Goal: Check status: Check status

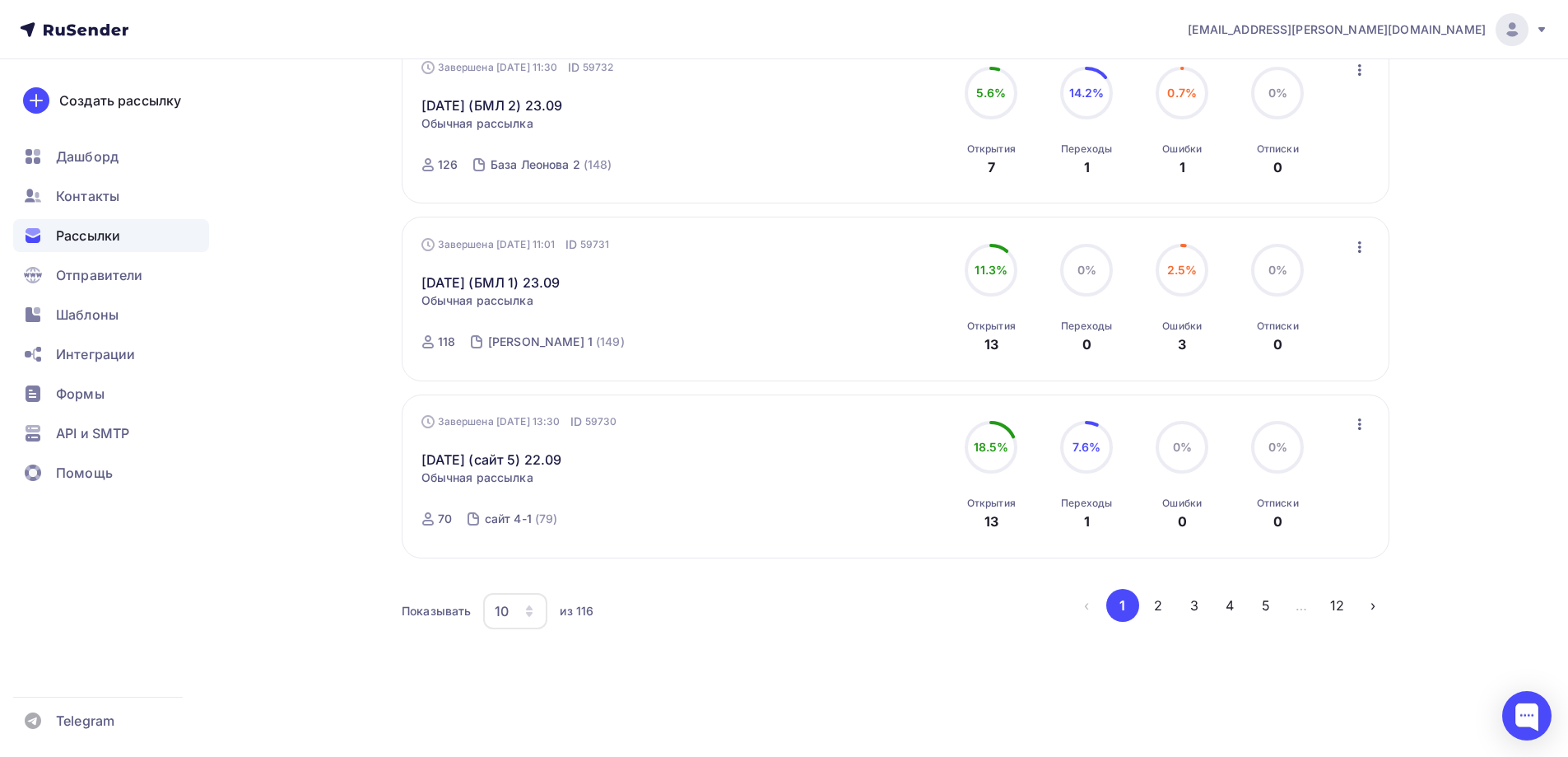
click at [528, 604] on icon "button" at bounding box center [528, 610] width 13 height 13
click at [540, 561] on div "100" at bounding box center [581, 559] width 158 height 20
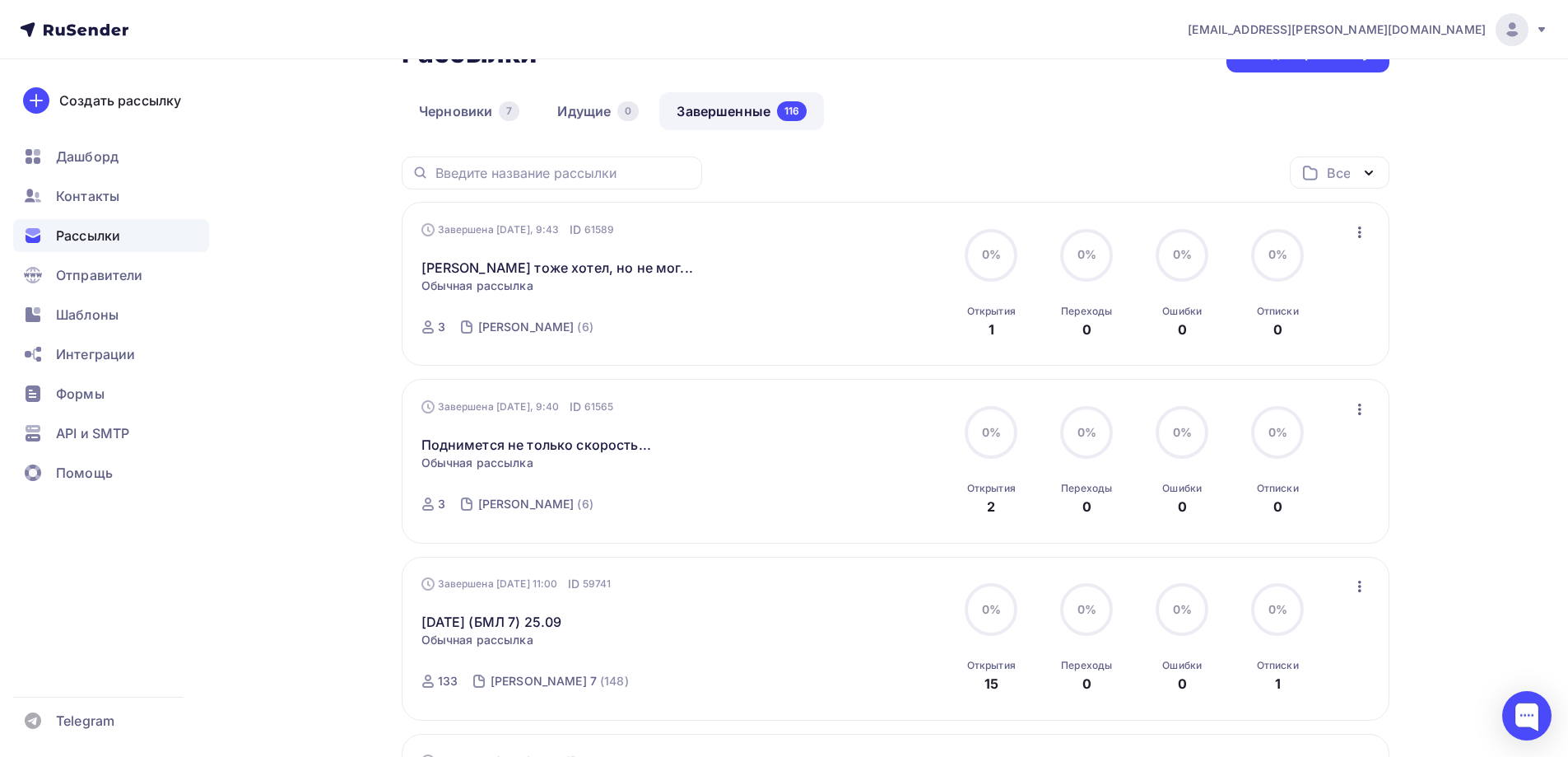
scroll to position [5791, 0]
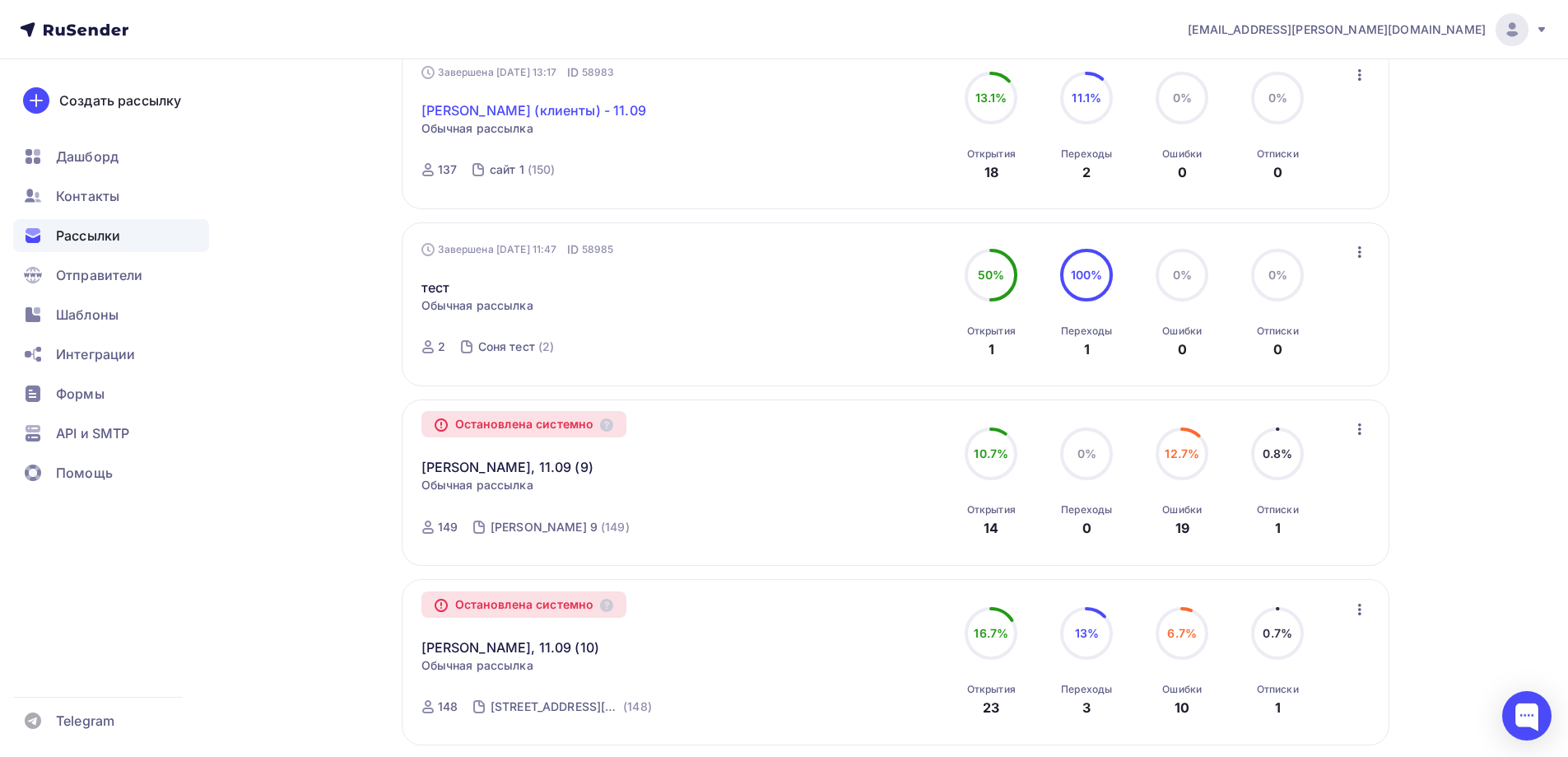
click at [522, 113] on link "[PERSON_NAME] (клиенты) - 11.09" at bounding box center [534, 110] width 225 height 20
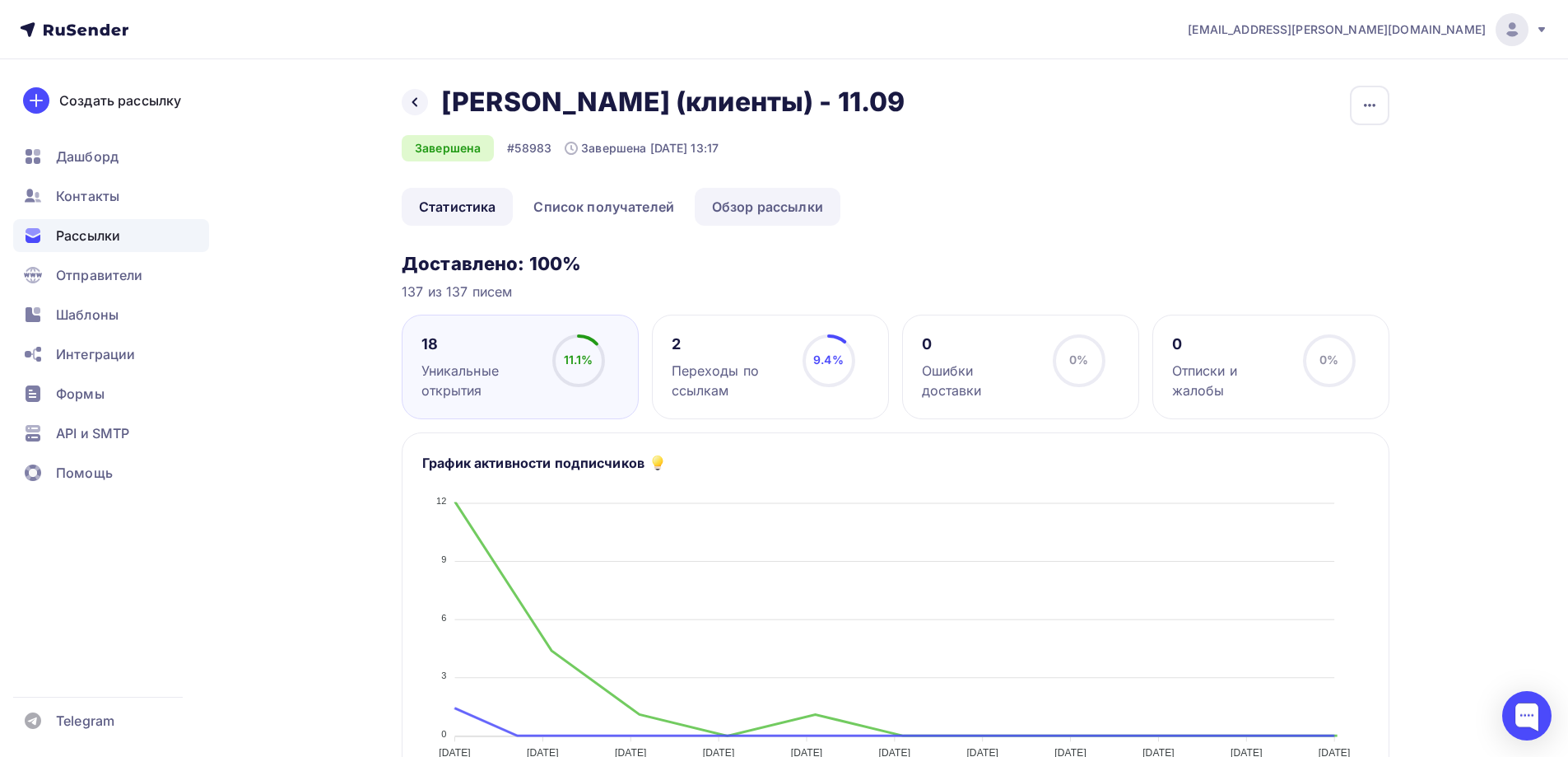
click at [778, 211] on link "Обзор рассылки" at bounding box center [768, 206] width 146 height 38
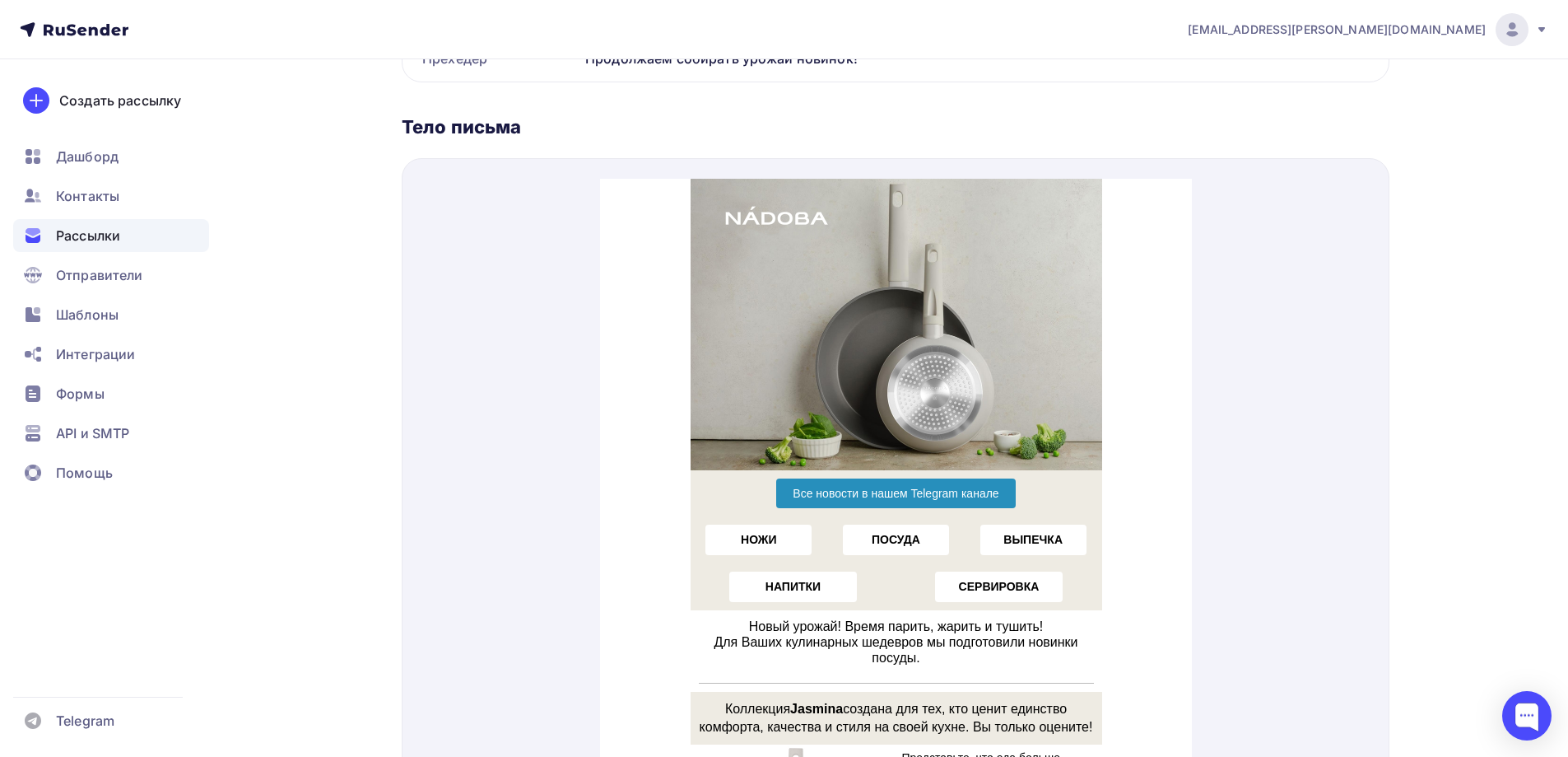
scroll to position [34, 0]
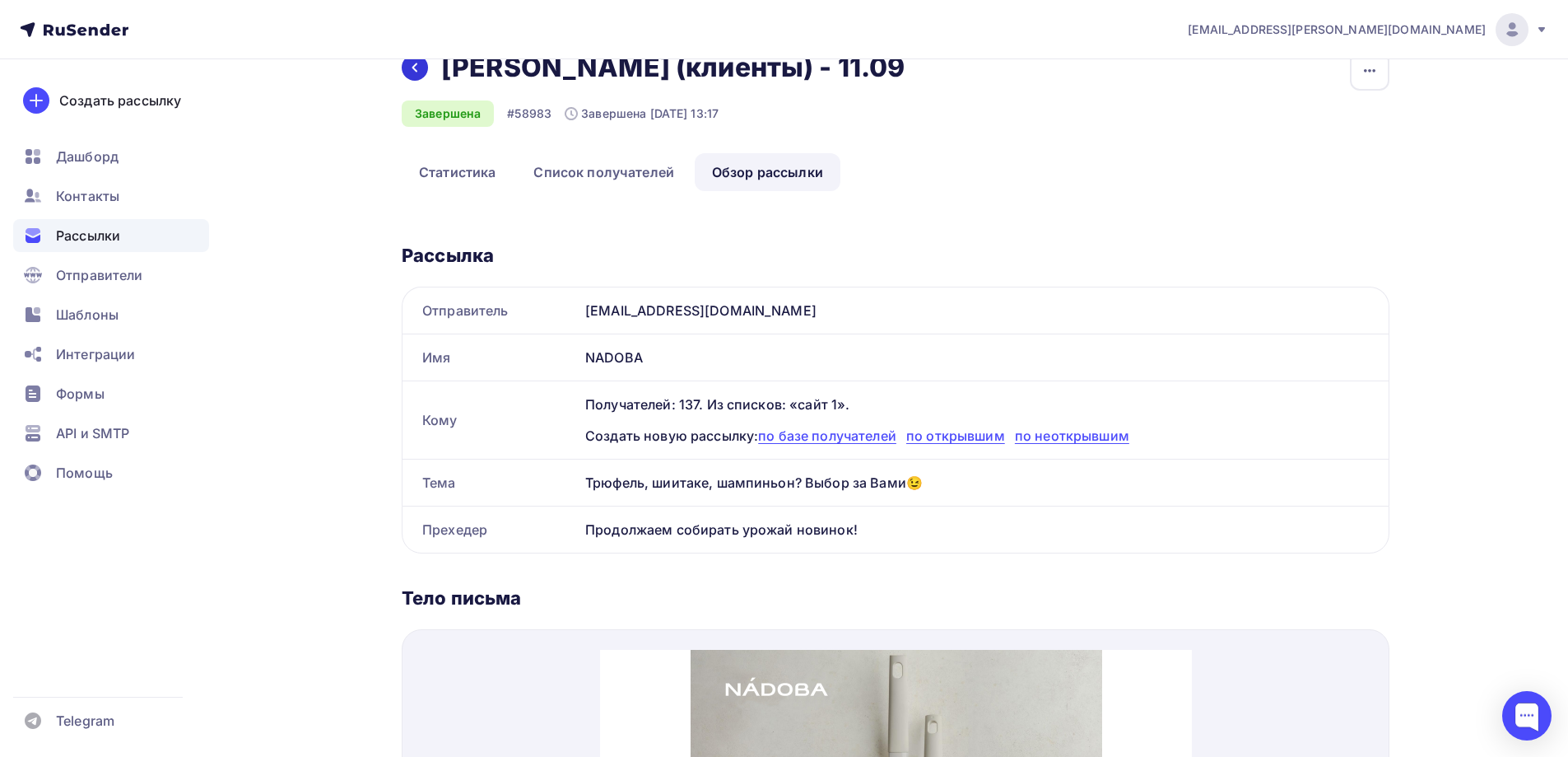
click at [404, 70] on div at bounding box center [415, 67] width 27 height 27
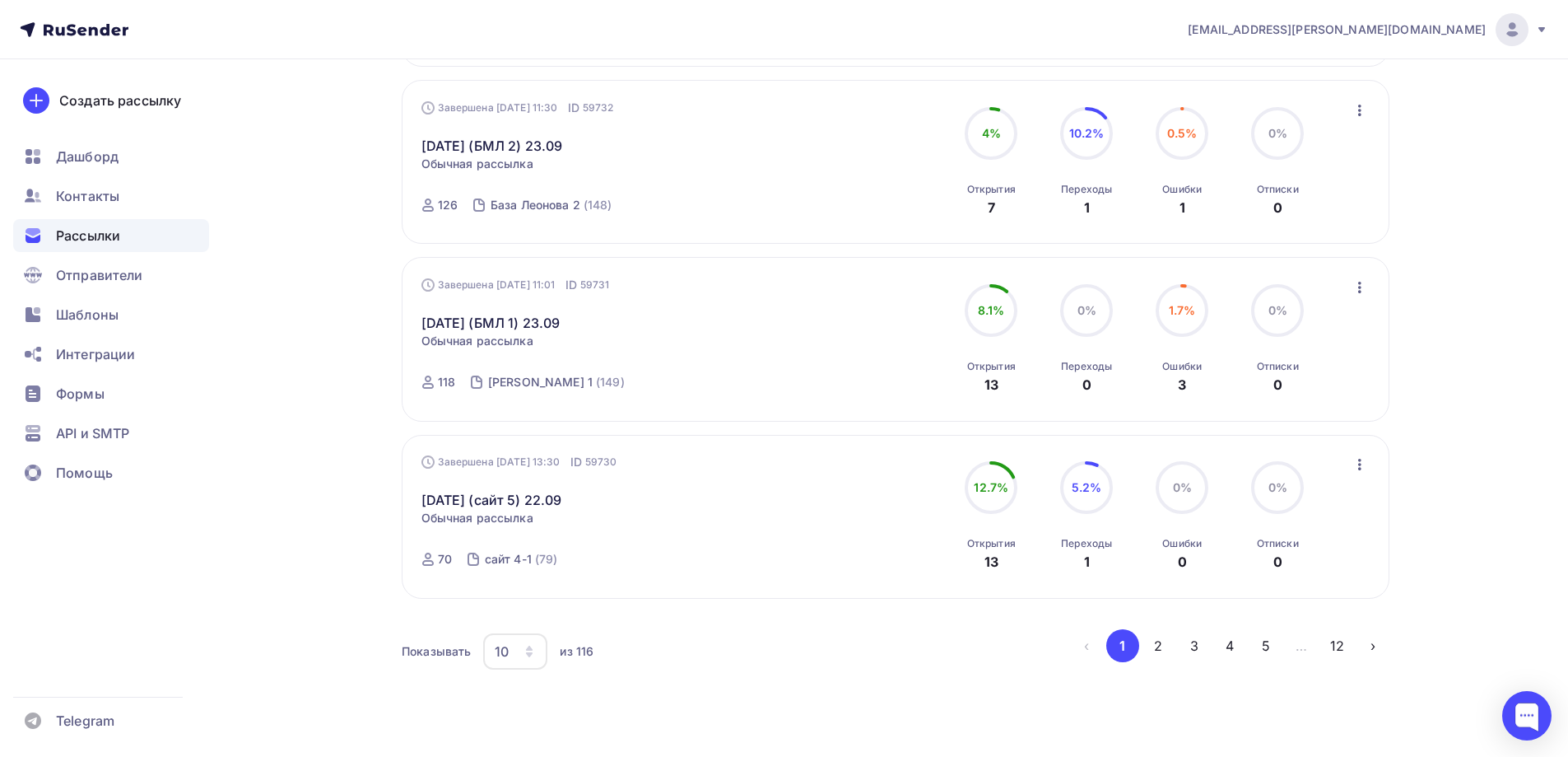
scroll to position [1521, 0]
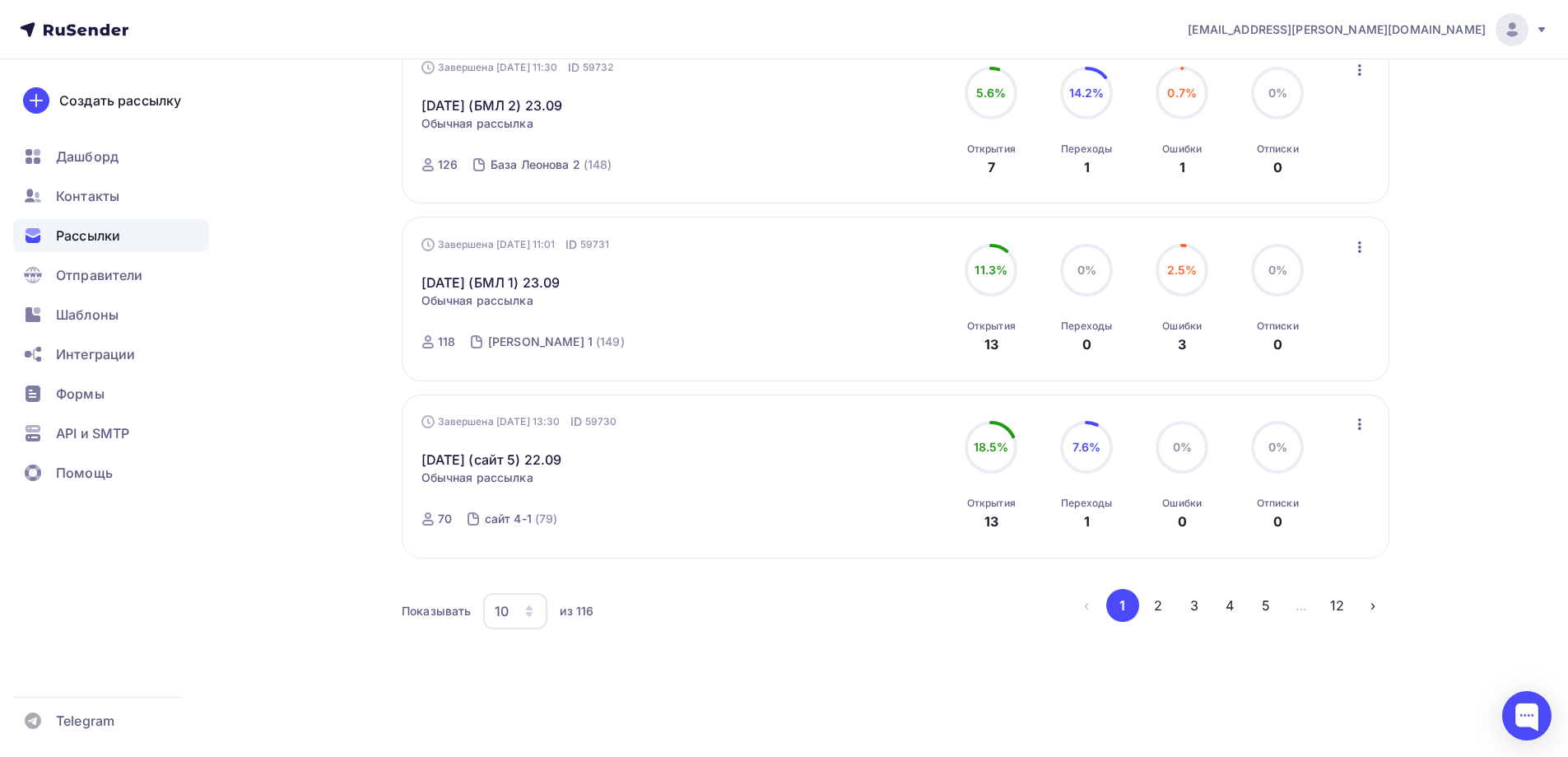
click at [510, 608] on div "10" at bounding box center [515, 611] width 64 height 36
click at [519, 559] on div "100" at bounding box center [581, 559] width 158 height 20
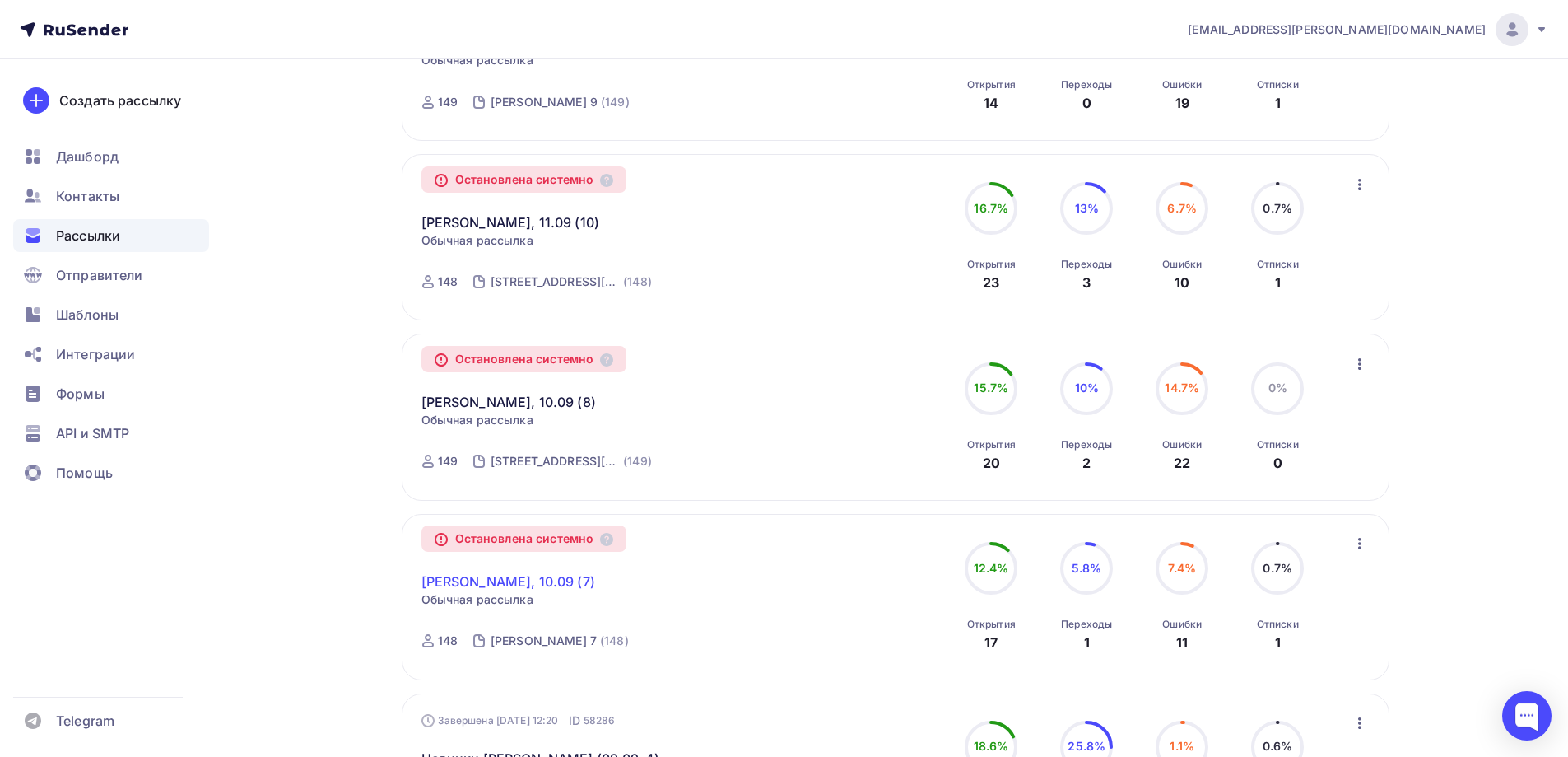
scroll to position [6565, 0]
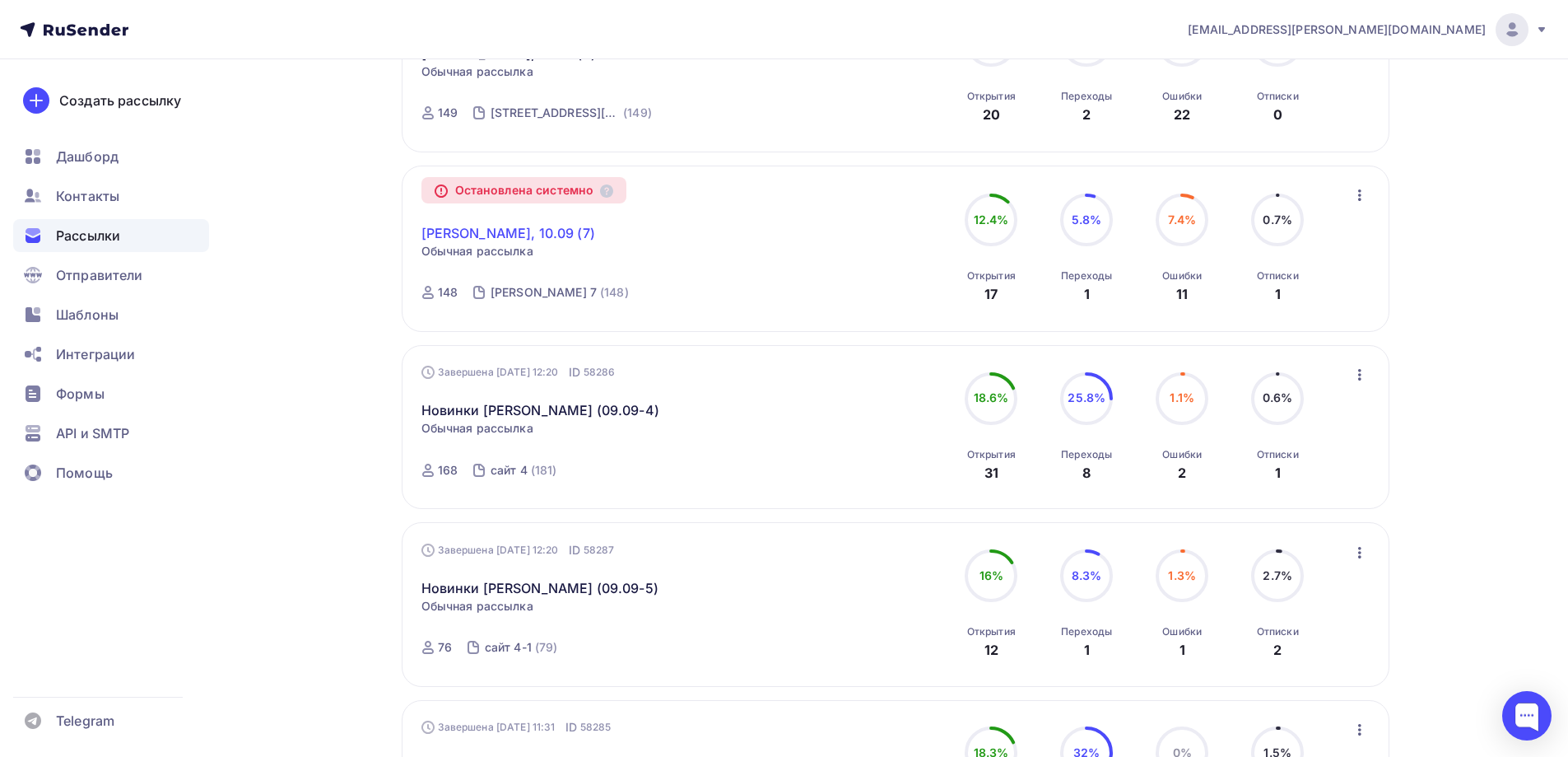
click at [476, 229] on link "[PERSON_NAME], 10.09 (7)" at bounding box center [509, 233] width 174 height 20
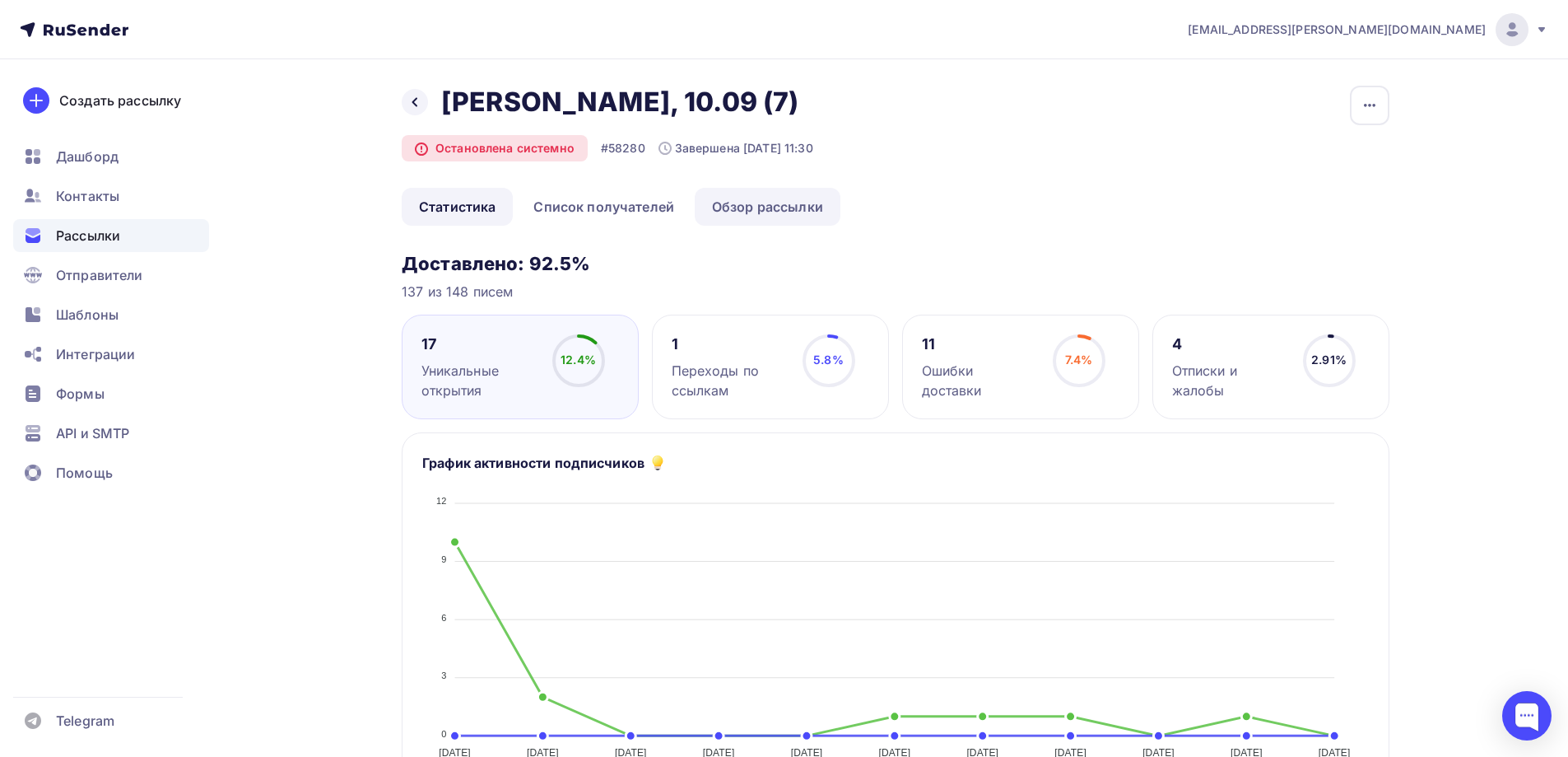
click at [730, 205] on link "Обзор рассылки" at bounding box center [768, 206] width 146 height 38
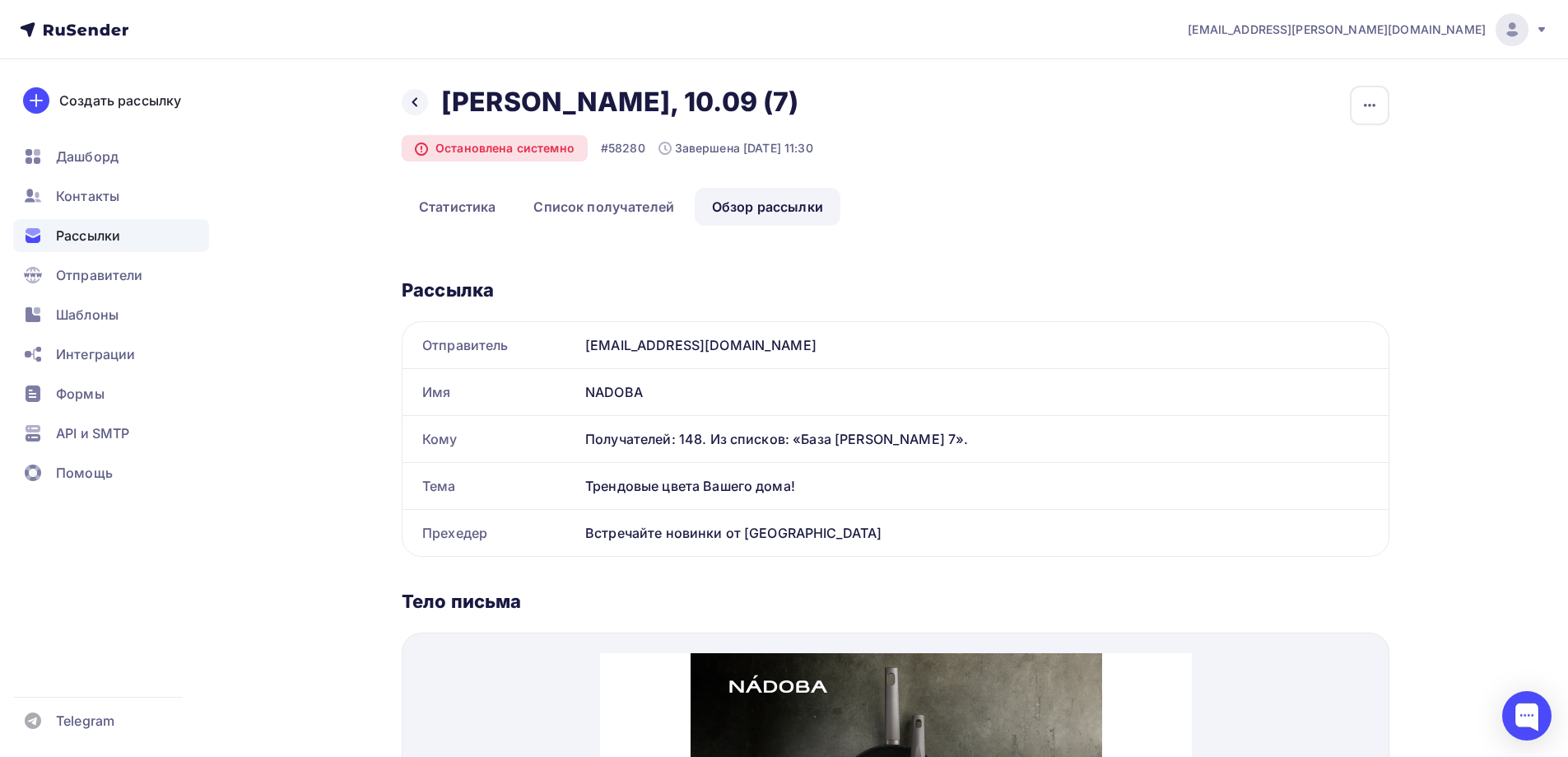
drag, startPoint x: 587, startPoint y: 482, endPoint x: 821, endPoint y: 493, distance: 234.3
click at [821, 493] on div "Трендовые цвета Вашего дома!" at bounding box center [984, 485] width 810 height 46
copy div "Трендовые цвета Вашего дома!"
drag, startPoint x: 588, startPoint y: 534, endPoint x: 818, endPoint y: 532, distance: 230.0
click at [818, 532] on div "Встречайте новинки от [GEOGRAPHIC_DATA]" at bounding box center [984, 533] width 810 height 46
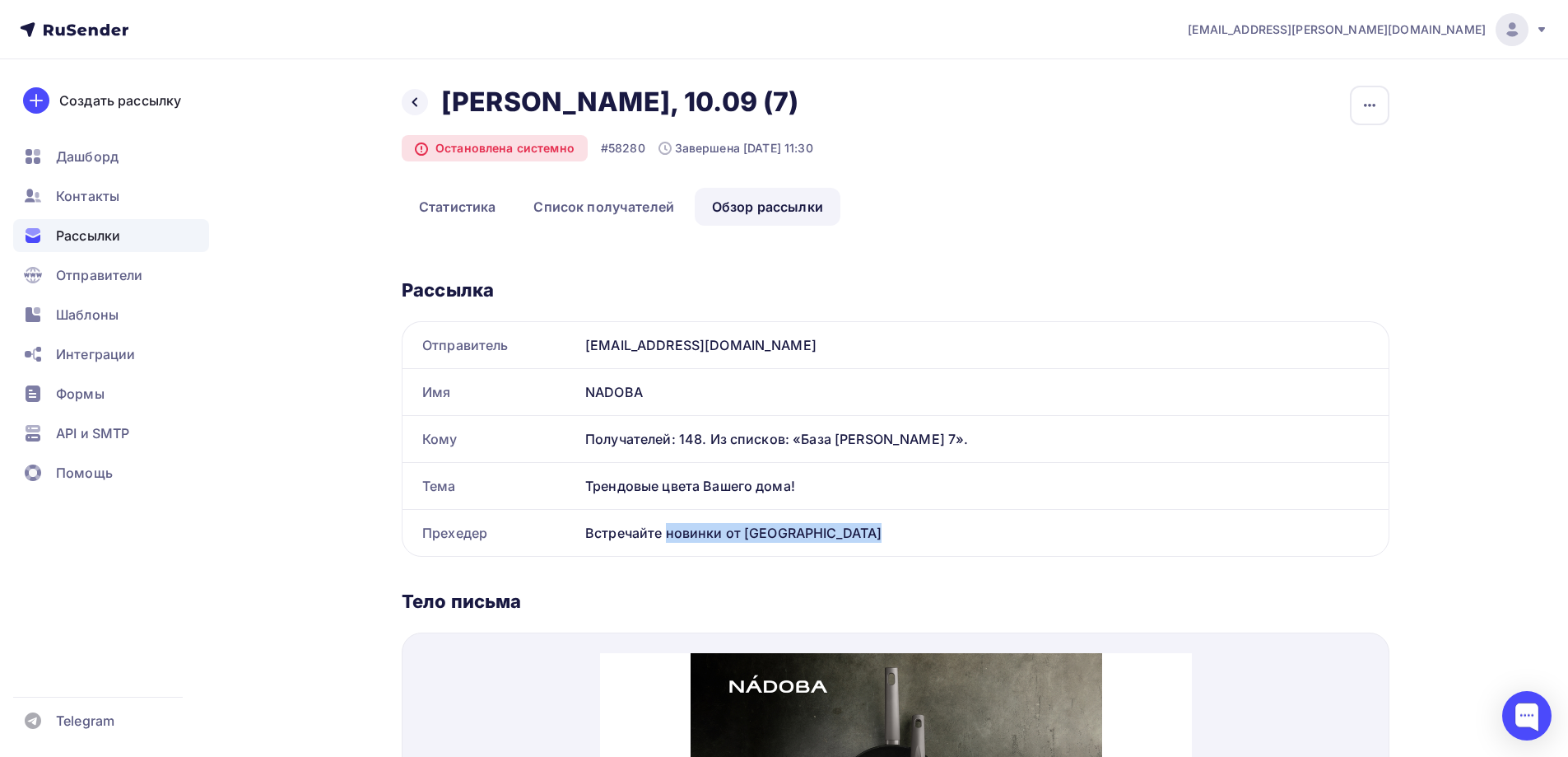
copy div "Встречайте новинки от [GEOGRAPHIC_DATA]"
click at [418, 108] on div at bounding box center [415, 101] width 27 height 27
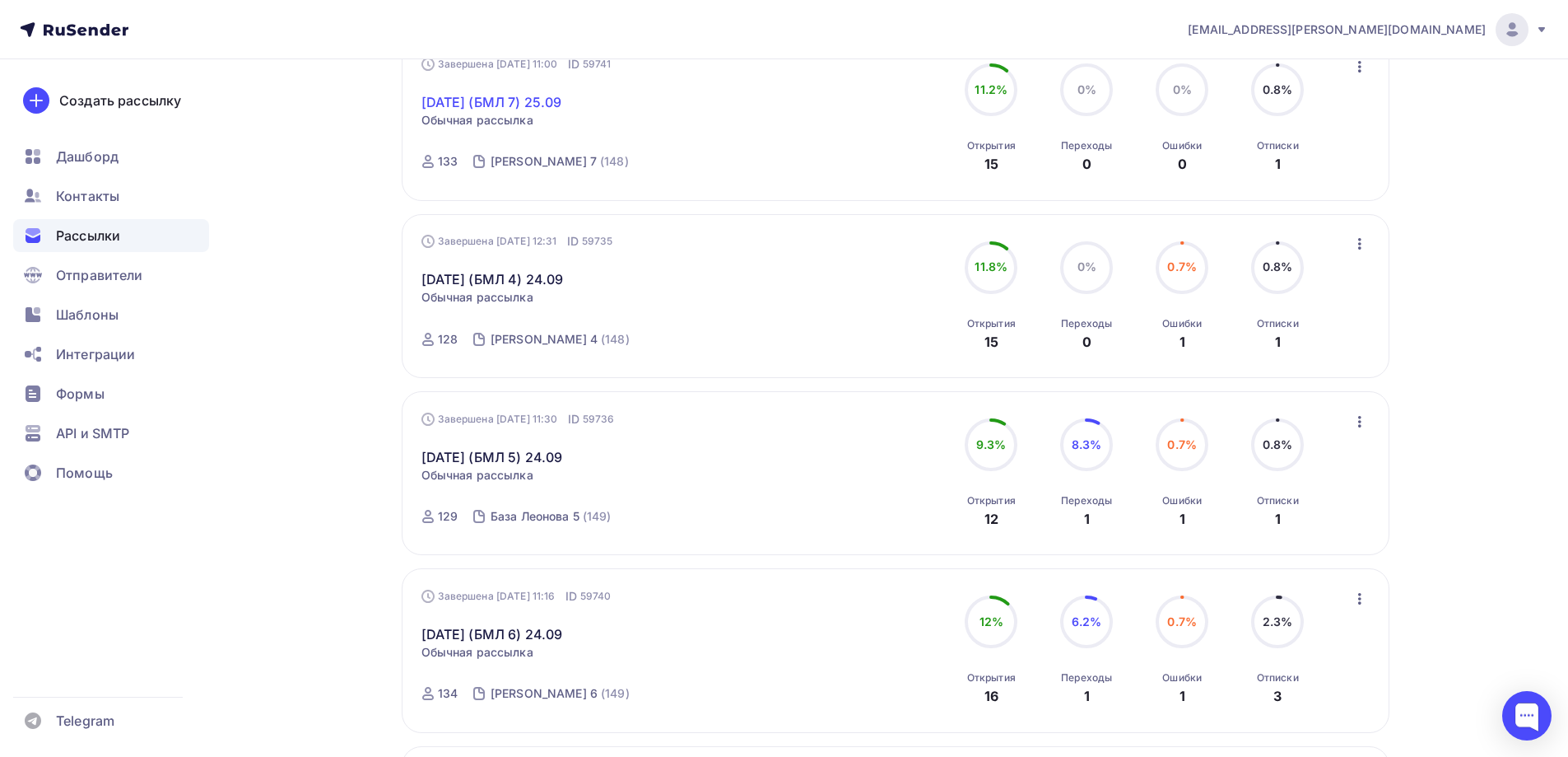
scroll to position [823, 0]
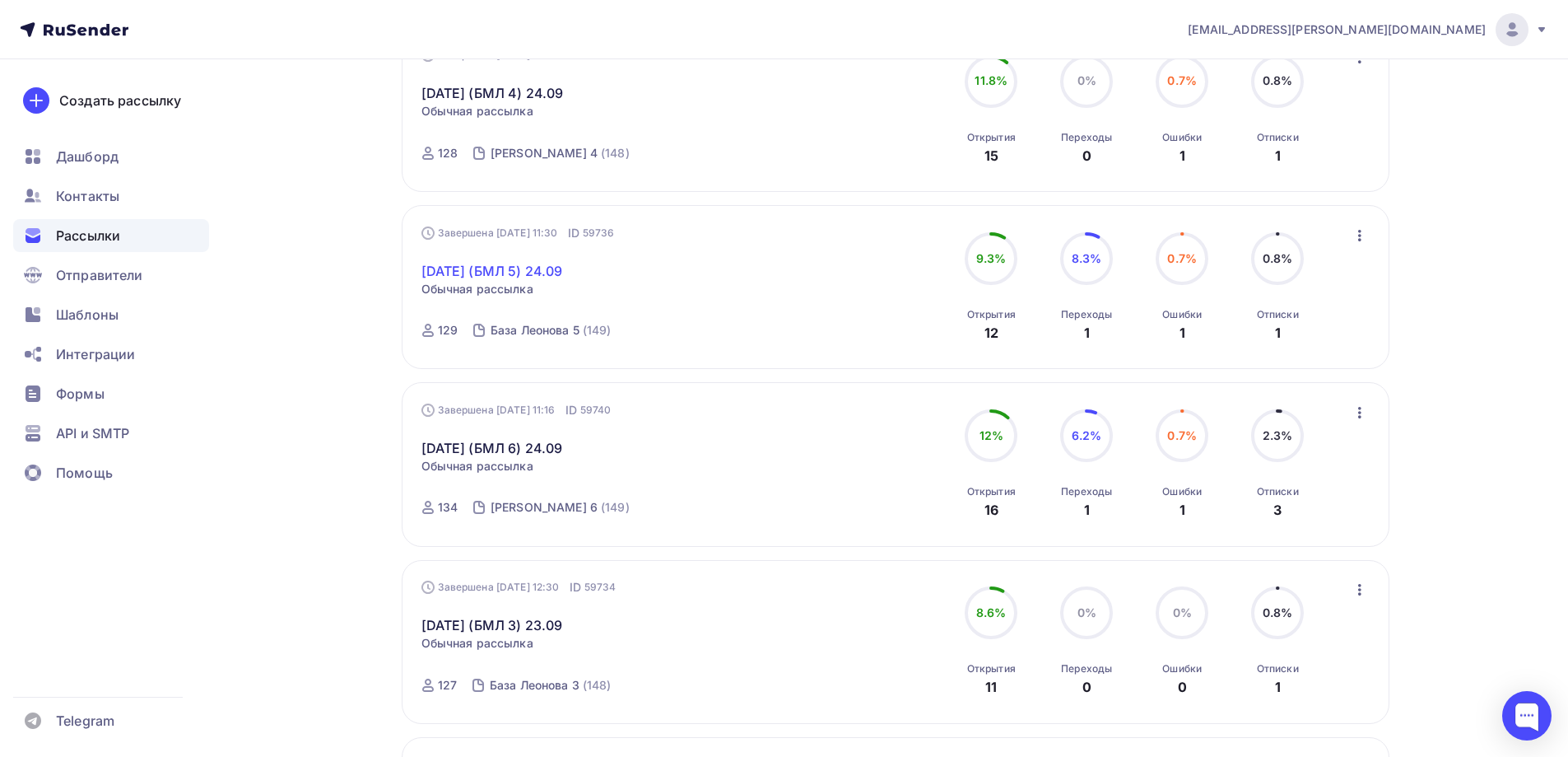
click at [557, 271] on link "[DATE] (БМЛ 5) 24.09" at bounding box center [492, 271] width 142 height 20
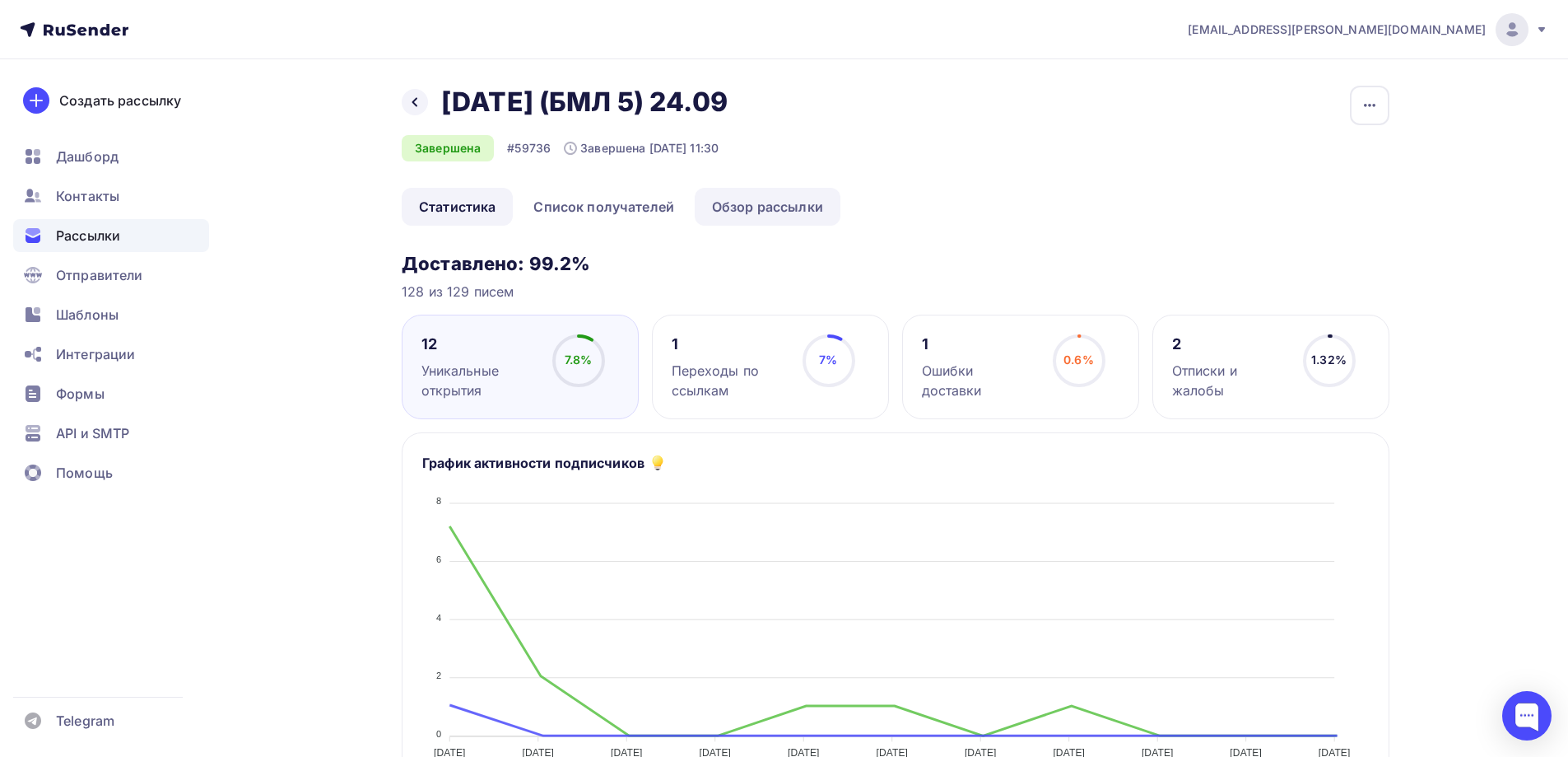
click at [737, 206] on link "Обзор рассылки" at bounding box center [768, 206] width 146 height 38
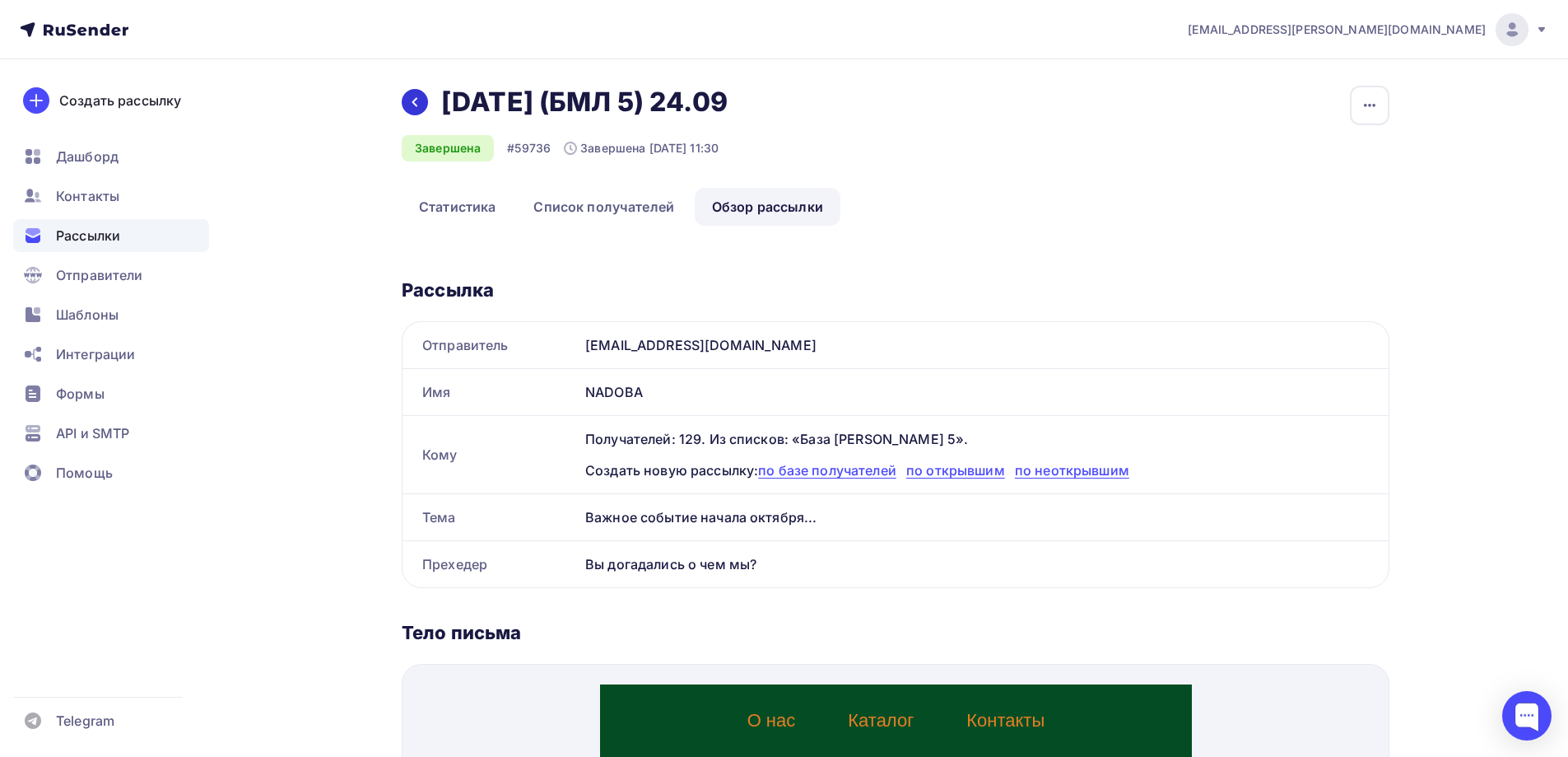
click at [418, 104] on icon at bounding box center [414, 101] width 13 height 13
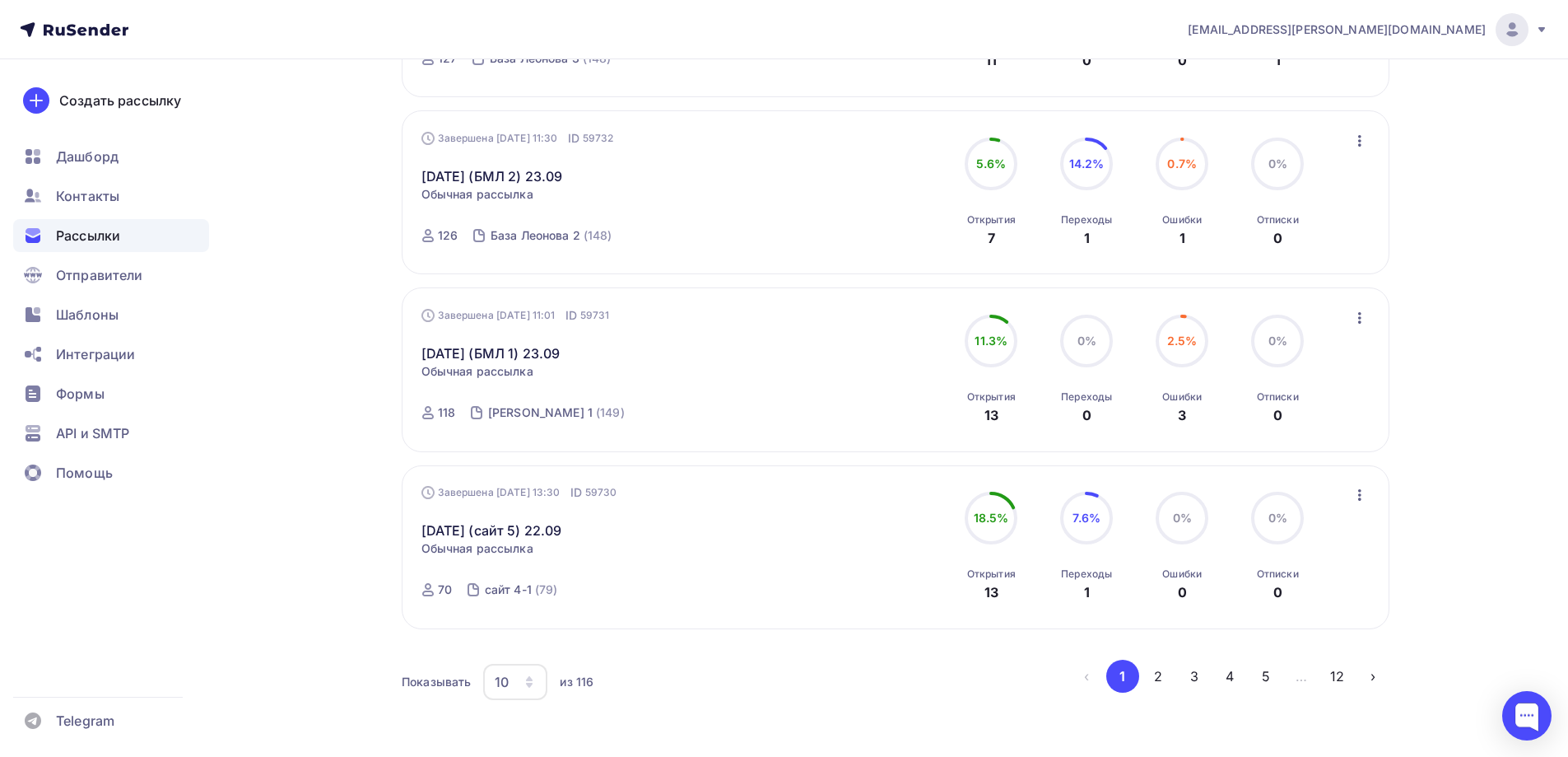
scroll to position [1521, 0]
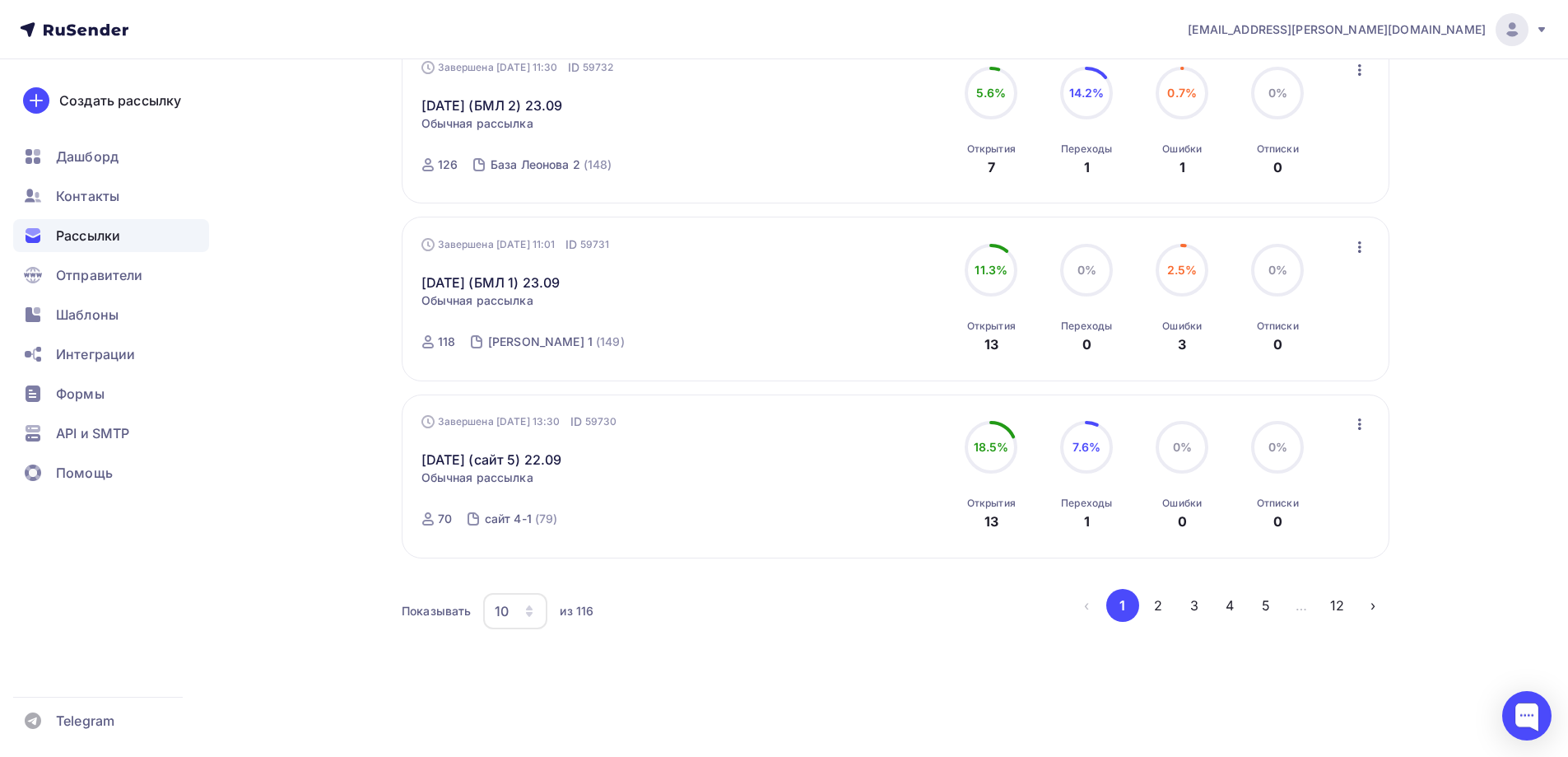
click at [498, 618] on div "10" at bounding box center [502, 610] width 14 height 20
click at [527, 562] on div "100" at bounding box center [581, 559] width 158 height 20
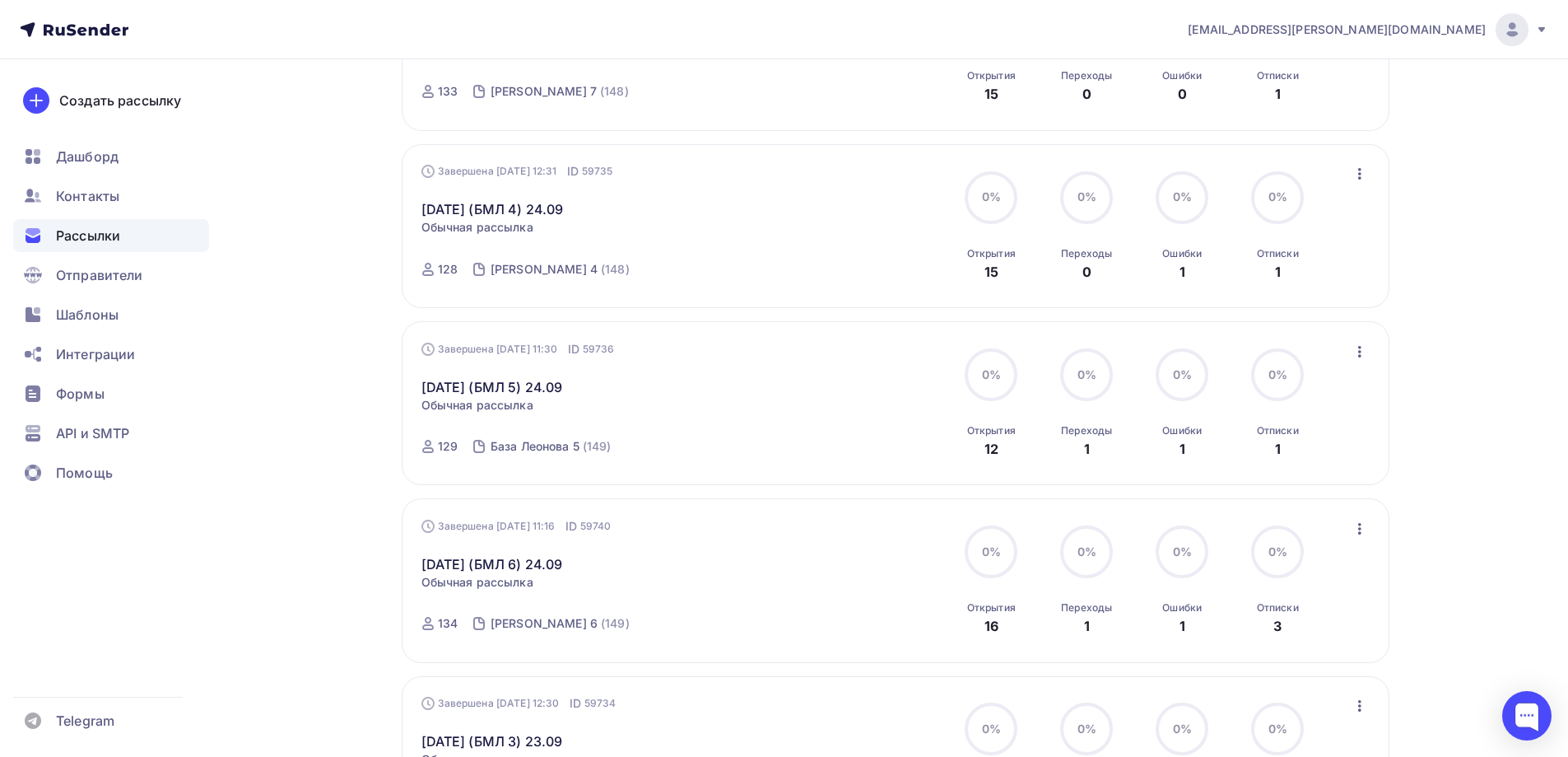
scroll to position [3519, 0]
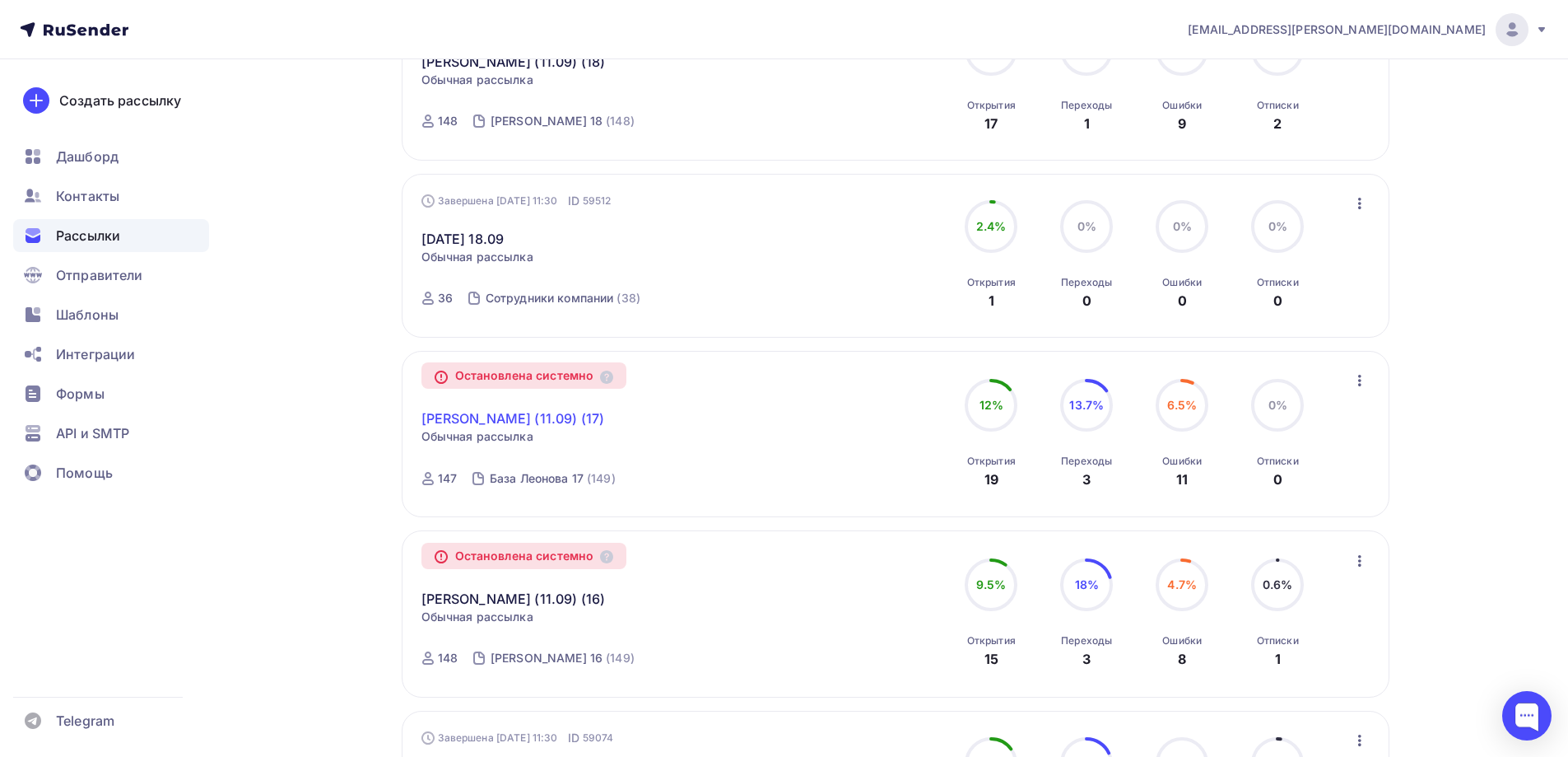
click at [521, 421] on link "[PERSON_NAME] (11.09) (17)" at bounding box center [514, 418] width 184 height 20
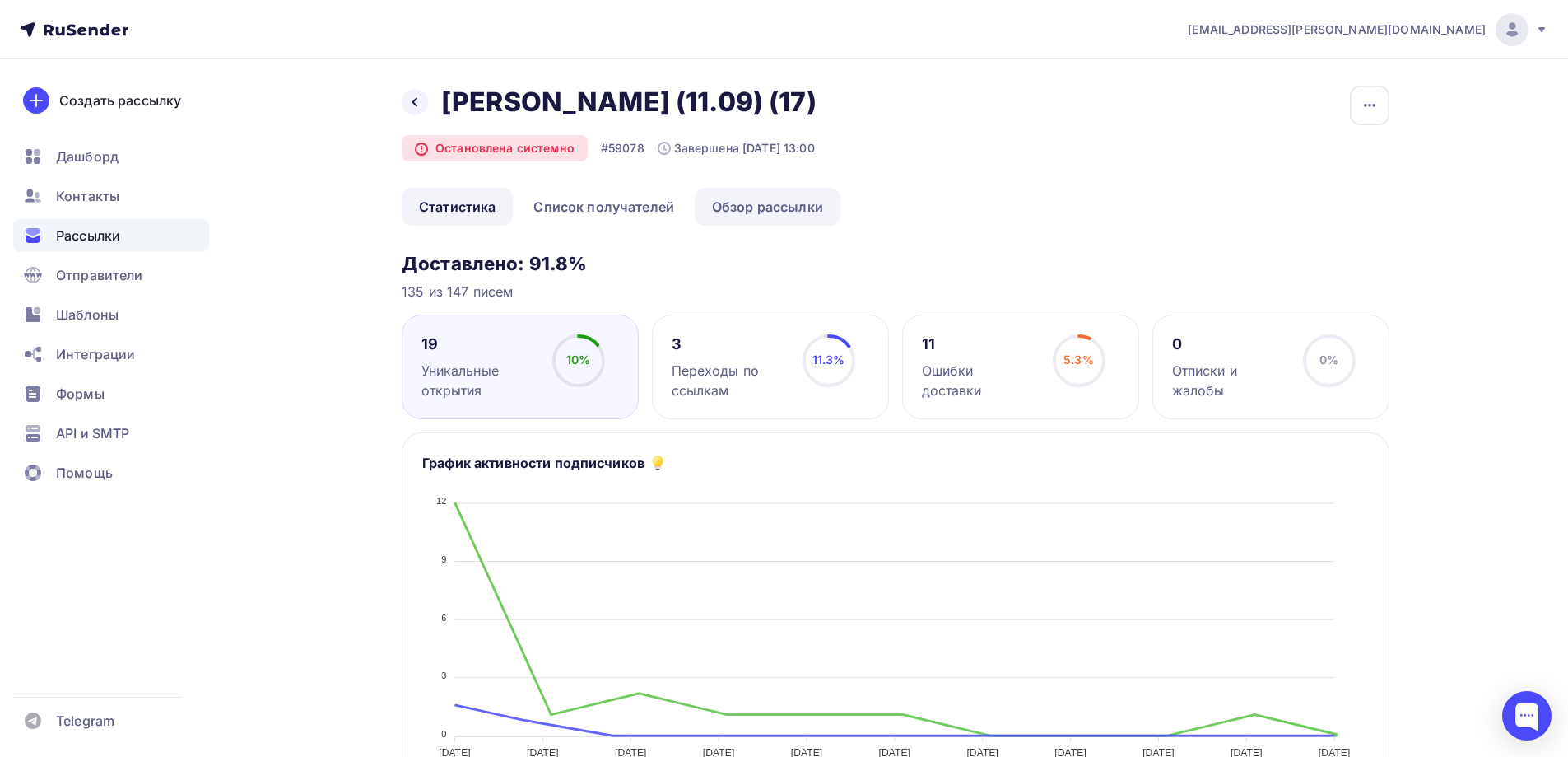
click at [757, 199] on link "Обзор рассылки" at bounding box center [768, 206] width 146 height 38
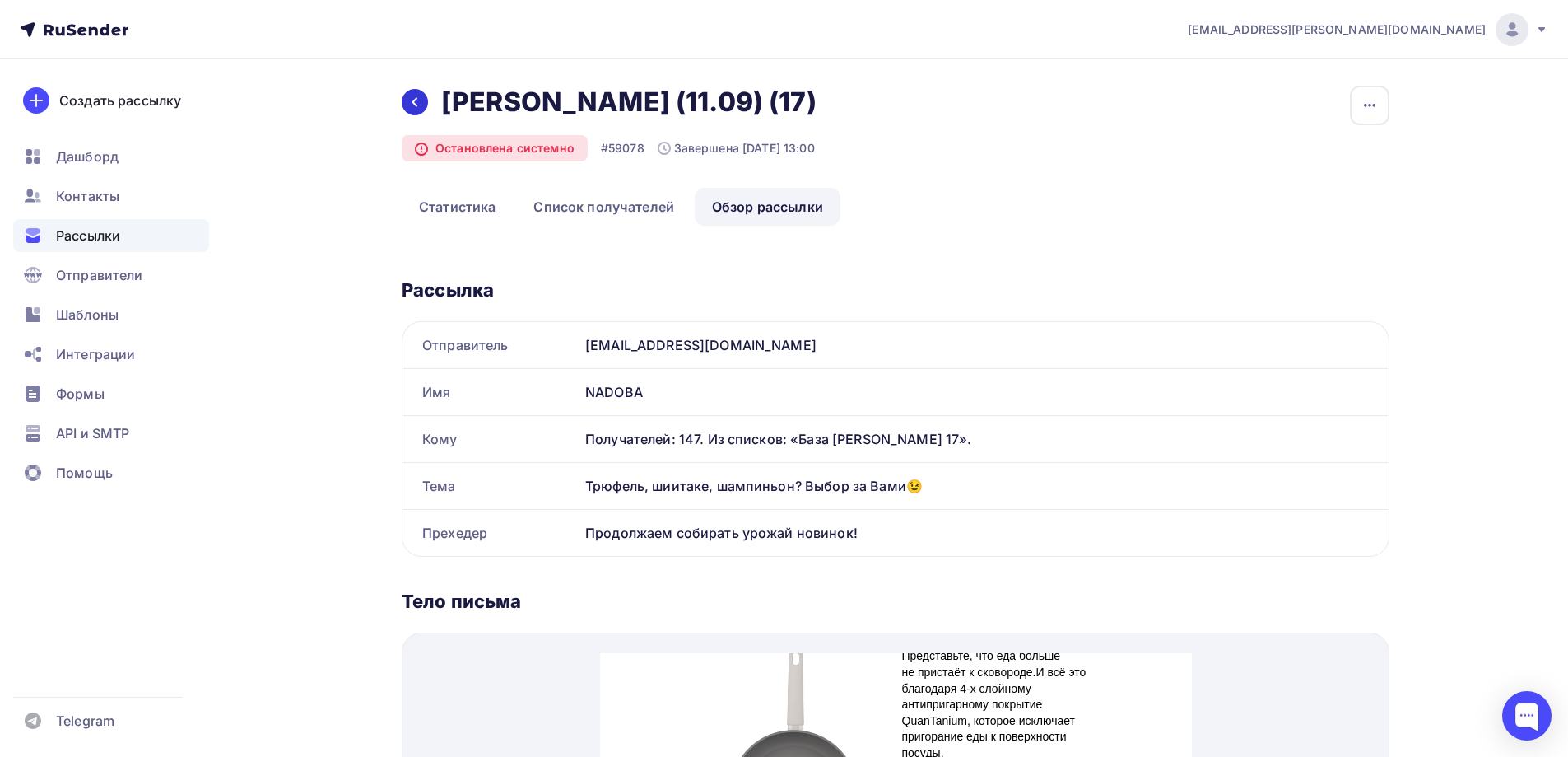
click at [410, 95] on icon at bounding box center [414, 101] width 13 height 13
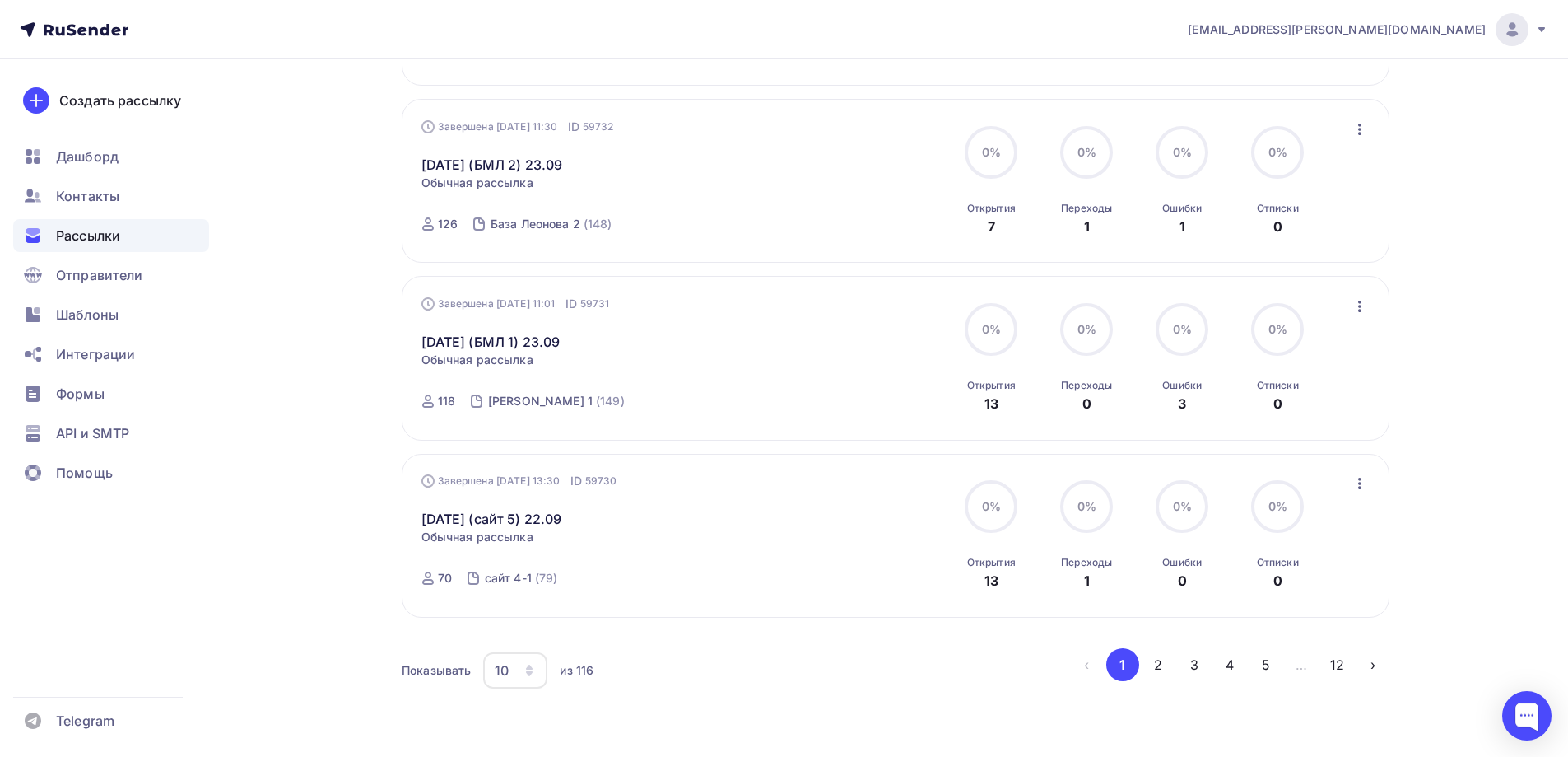
scroll to position [1521, 0]
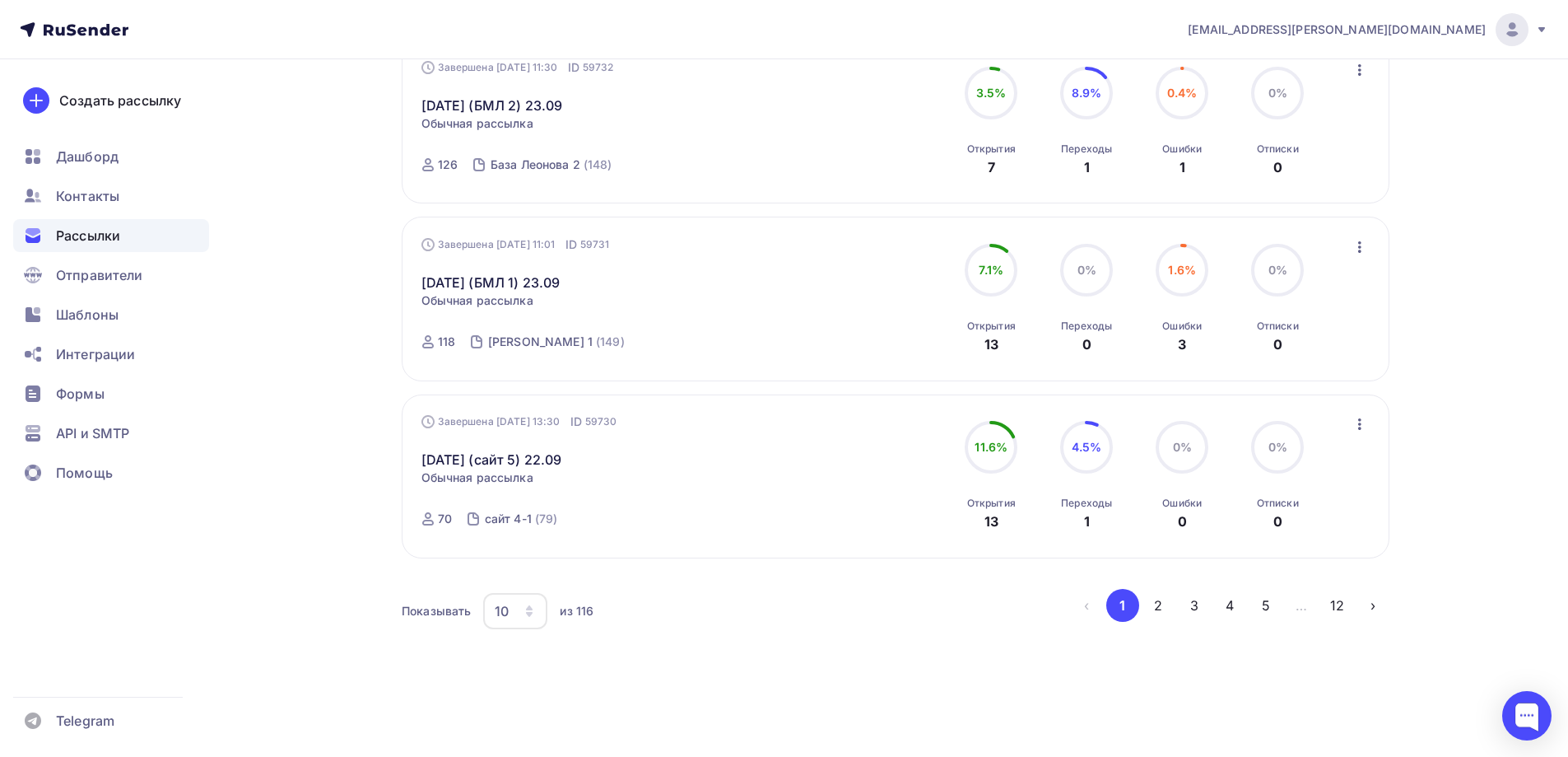
click at [505, 617] on div "10" at bounding box center [502, 610] width 14 height 20
click at [528, 563] on div "100" at bounding box center [581, 559] width 158 height 20
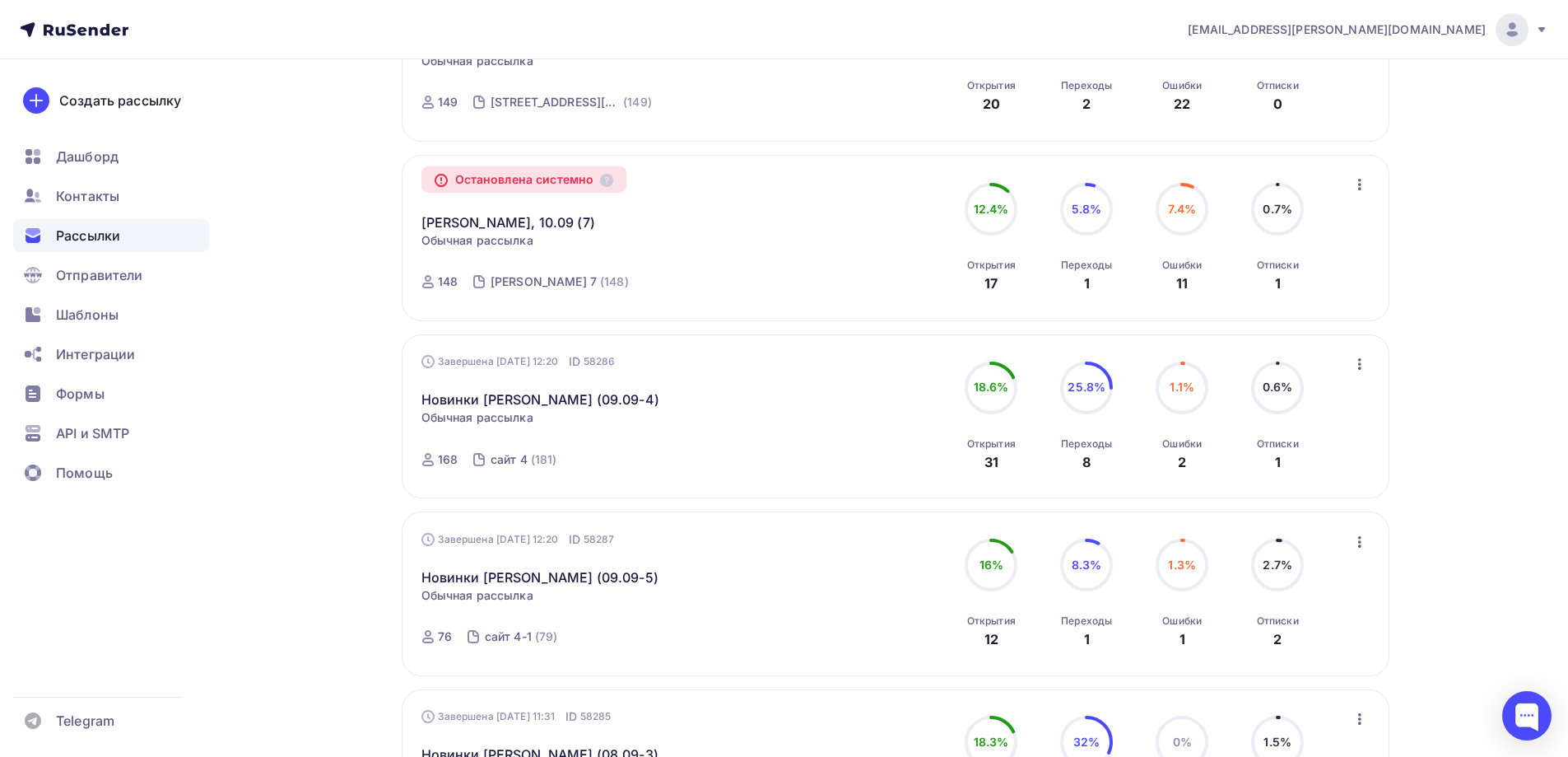
scroll to position [7223, 0]
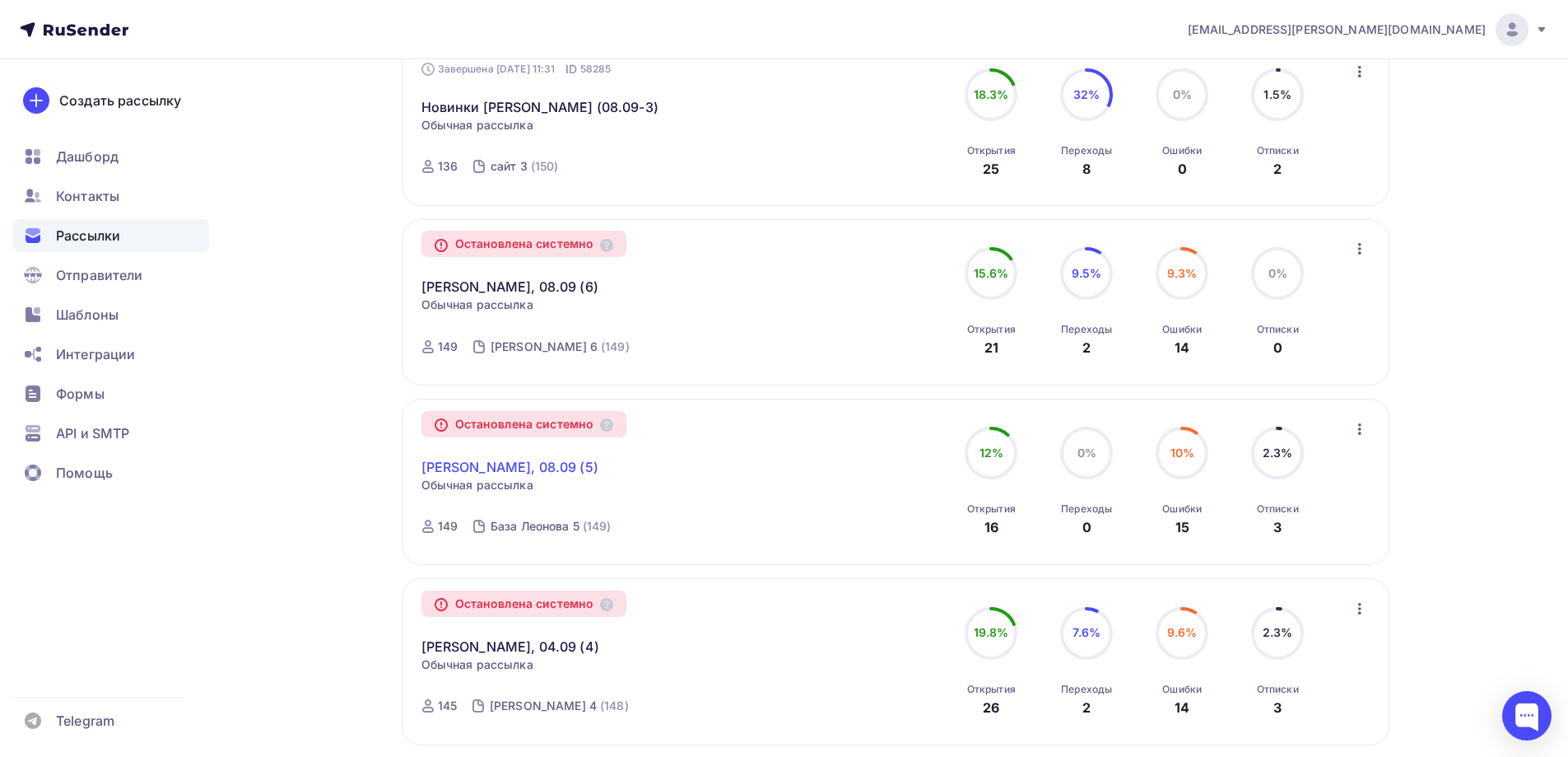
click at [481, 473] on link "[PERSON_NAME], 08.09 (5)" at bounding box center [510, 467] width 177 height 20
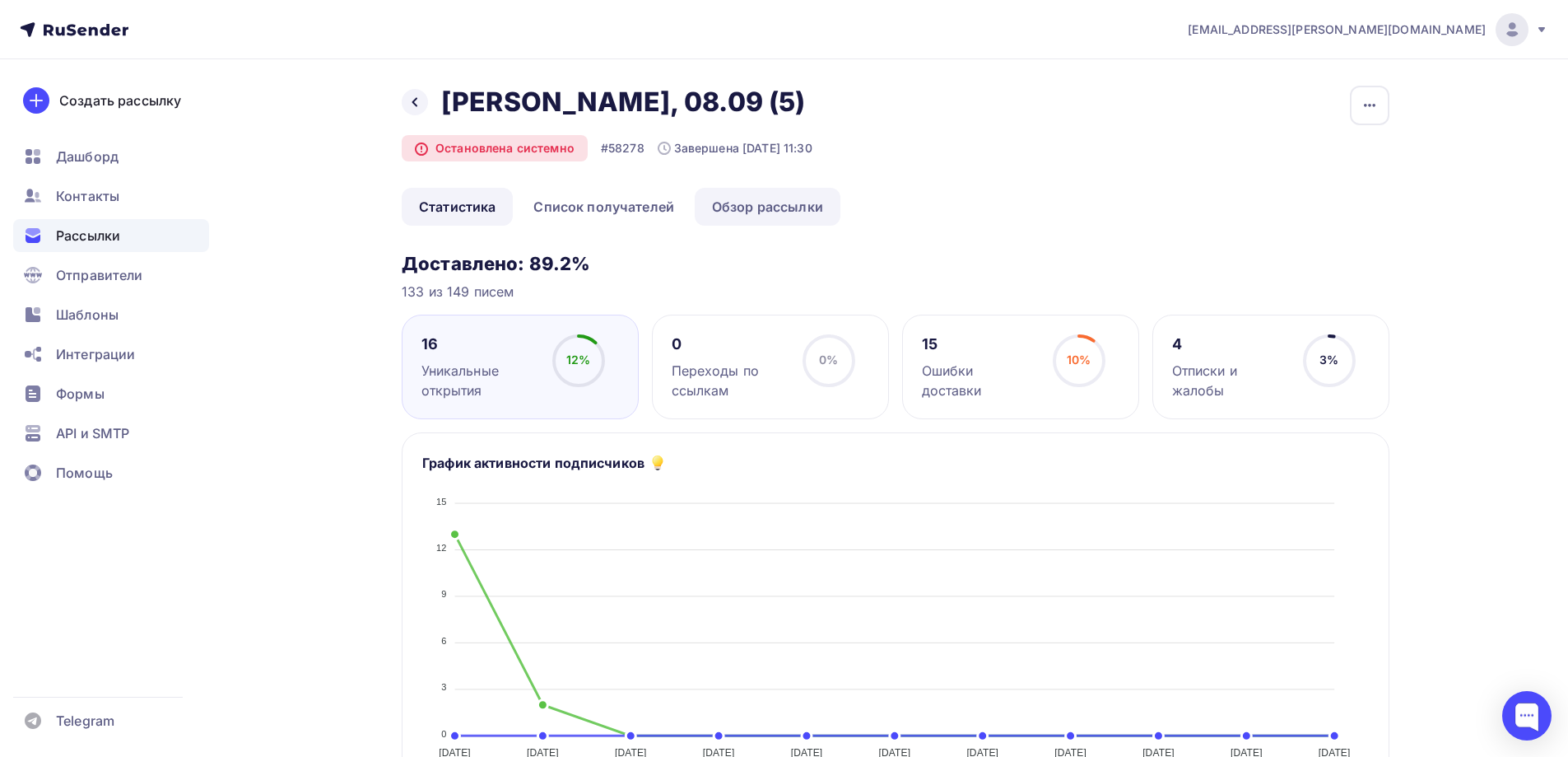
click at [765, 188] on link "Обзор рассылки" at bounding box center [768, 206] width 146 height 38
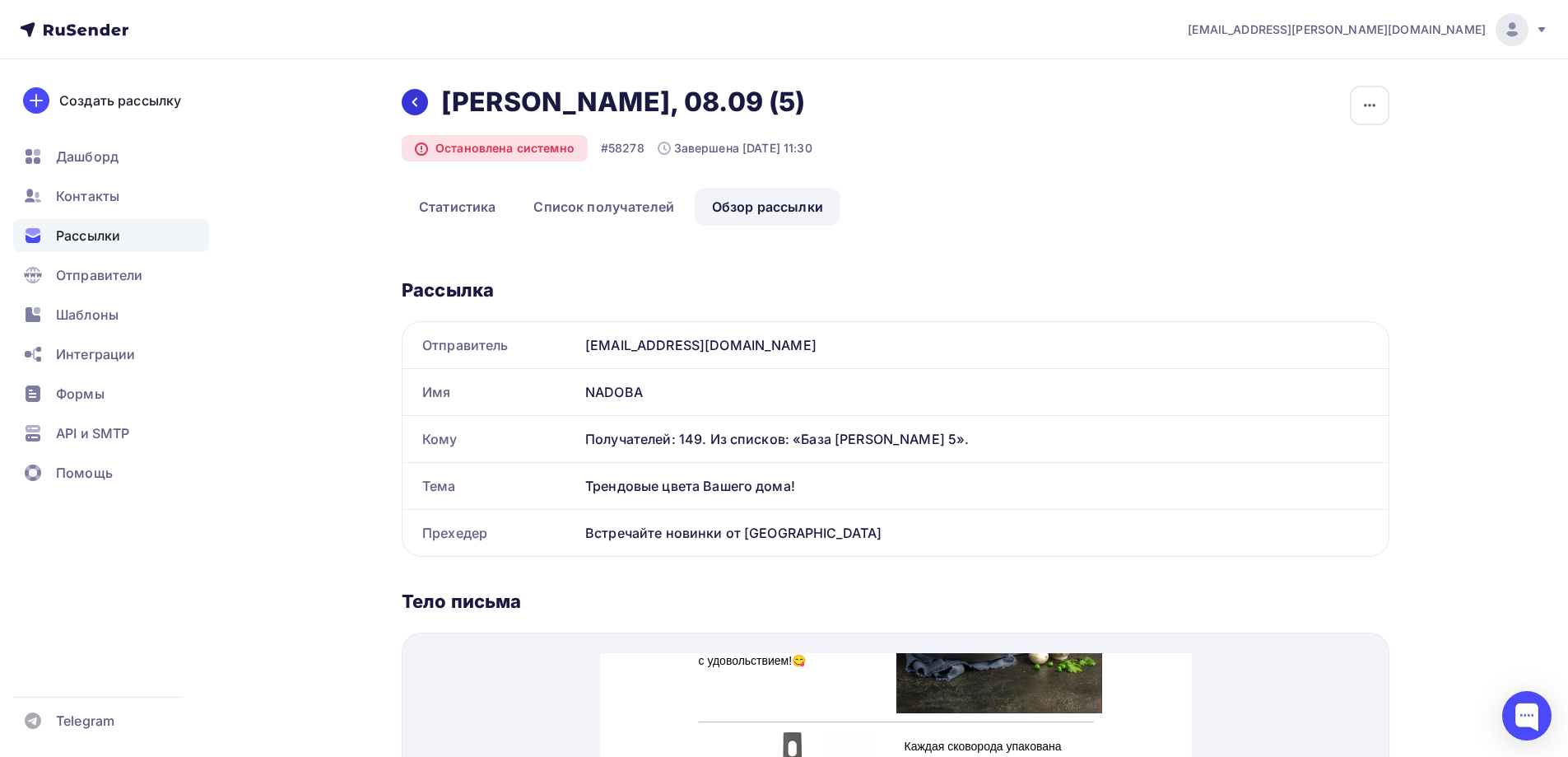
click at [419, 105] on icon at bounding box center [414, 101] width 13 height 13
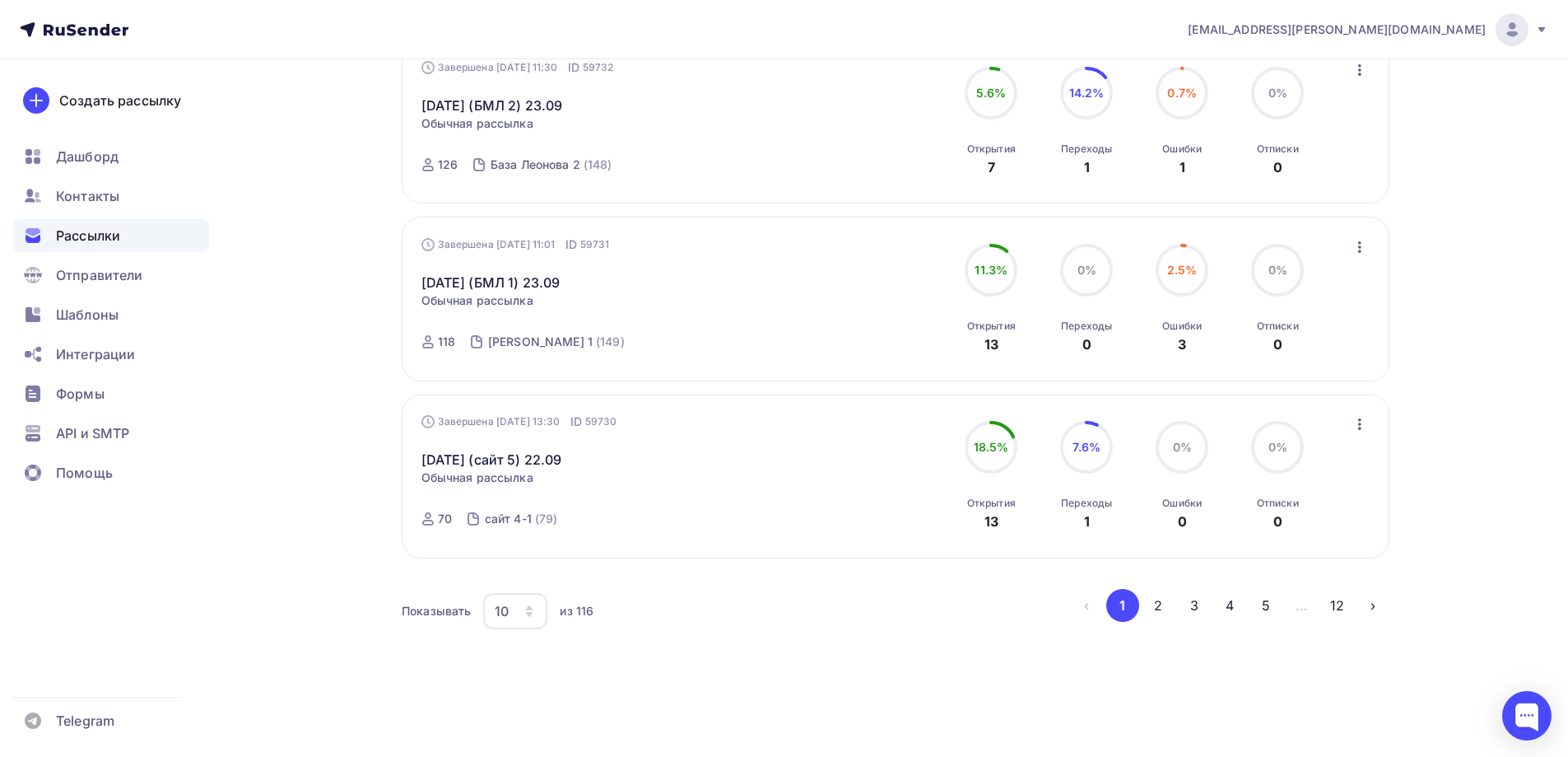
click at [499, 607] on div "10" at bounding box center [502, 610] width 14 height 20
click at [533, 560] on div "100" at bounding box center [581, 559] width 158 height 20
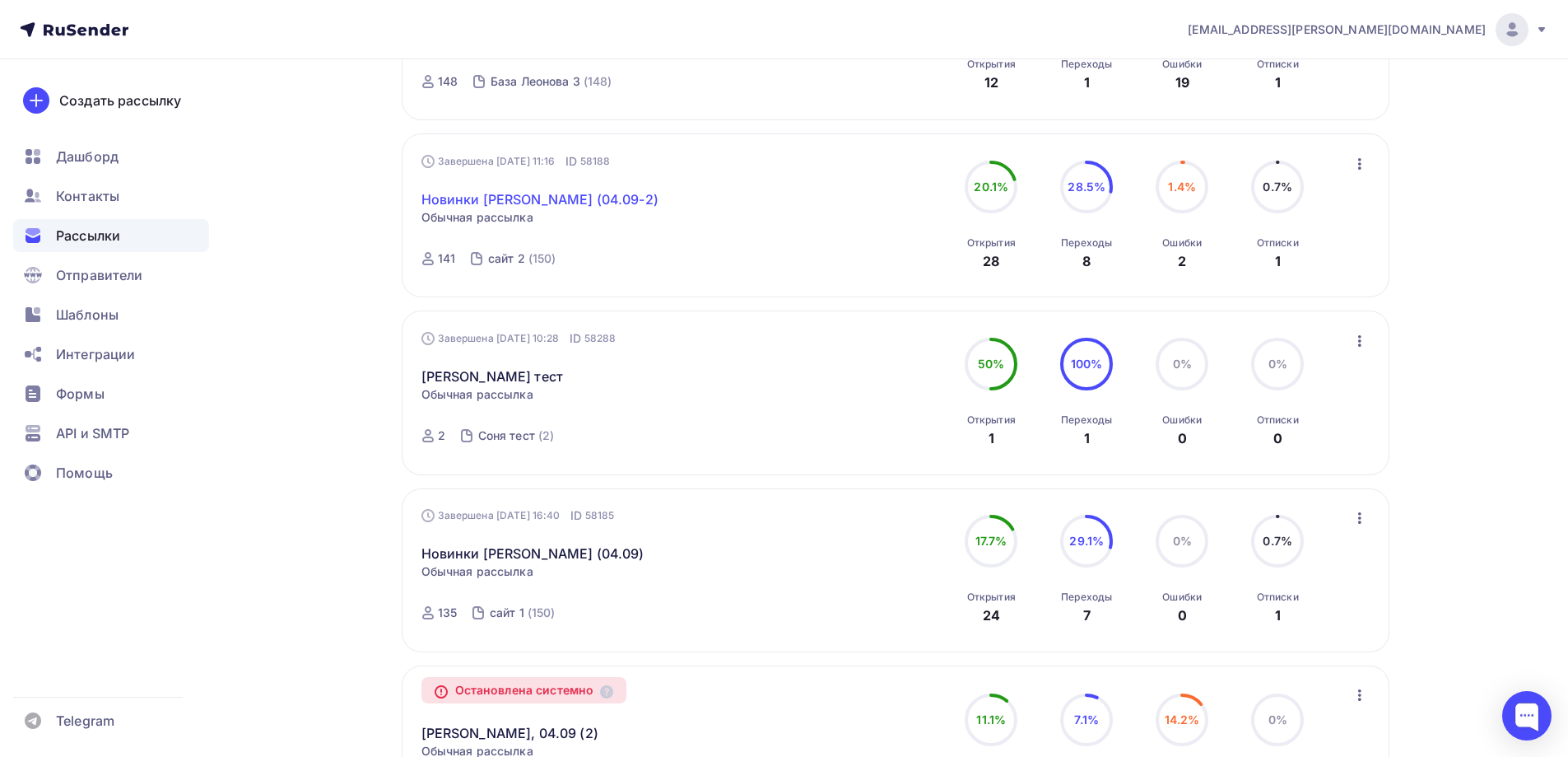
click at [522, 199] on link "Новинки [PERSON_NAME] (04.09-2)" at bounding box center [540, 198] width 237 height 20
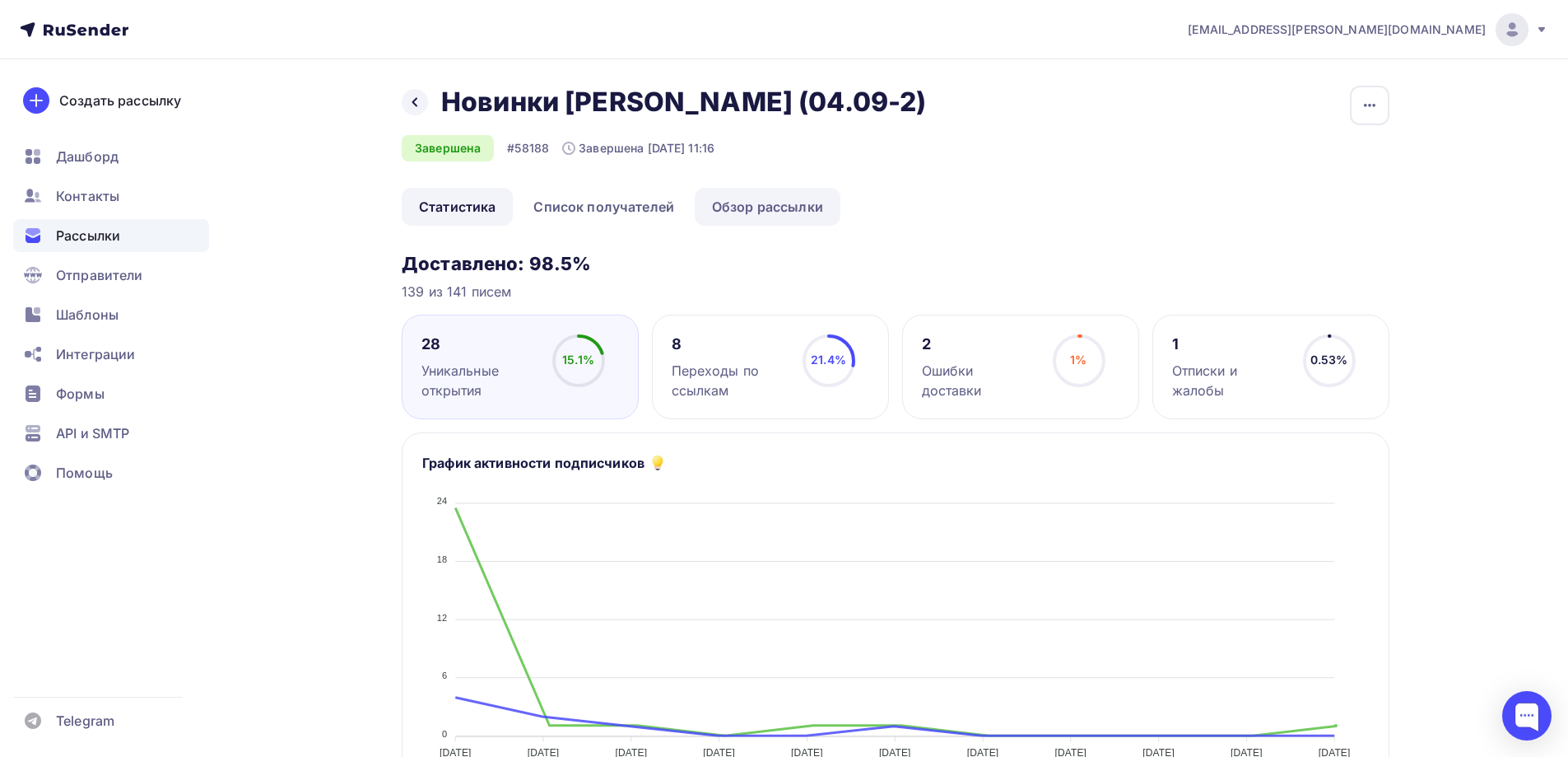
click at [784, 211] on link "Обзор рассылки" at bounding box center [768, 206] width 146 height 38
